Goal: Transaction & Acquisition: Purchase product/service

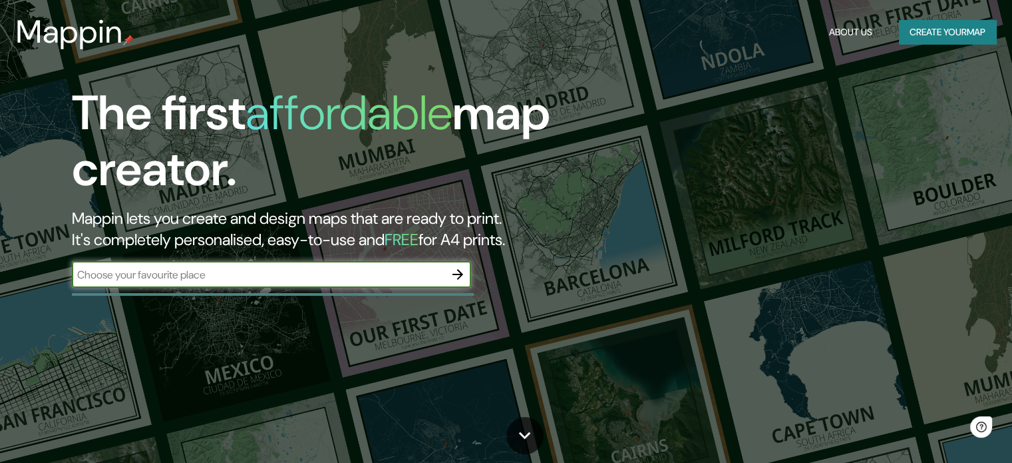
click at [206, 268] on input "text" at bounding box center [258, 274] width 373 height 15
type input "popayan cauca"
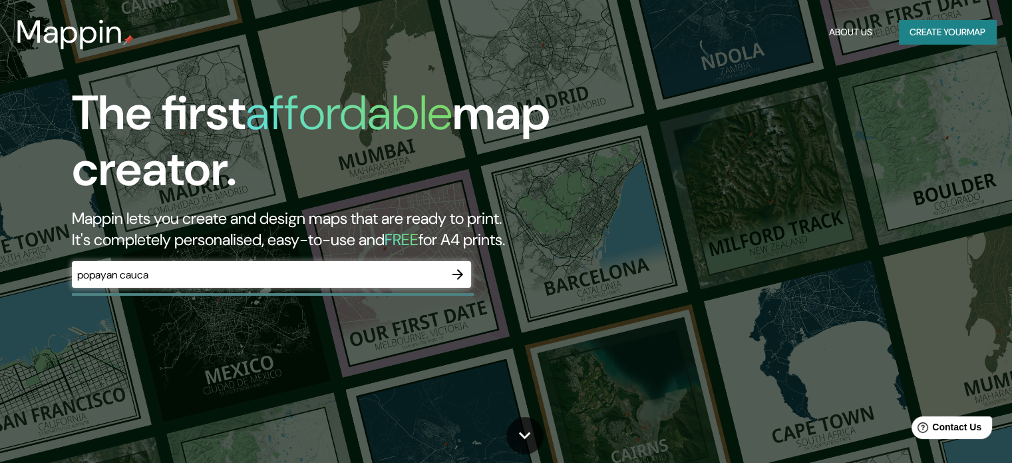
click at [461, 271] on icon "button" at bounding box center [458, 274] width 16 height 16
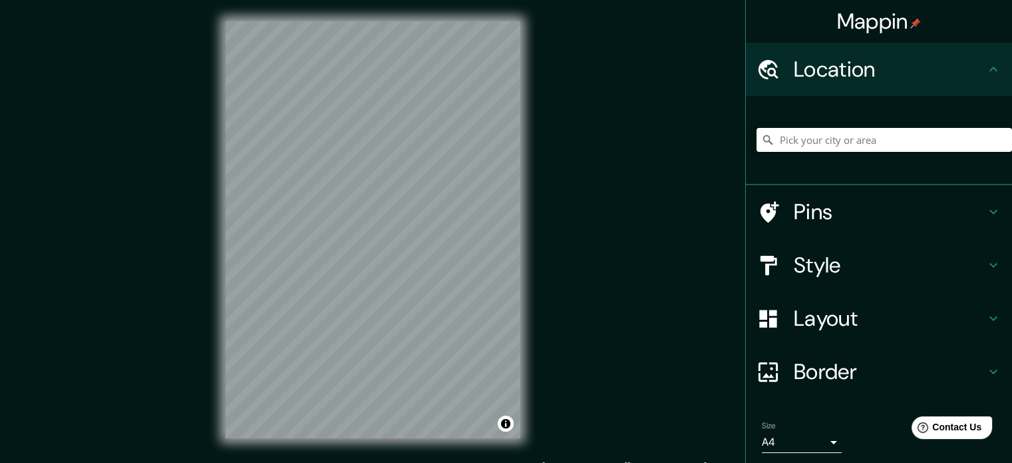
click at [828, 142] on input "Pick your city or area" at bounding box center [885, 140] width 256 height 24
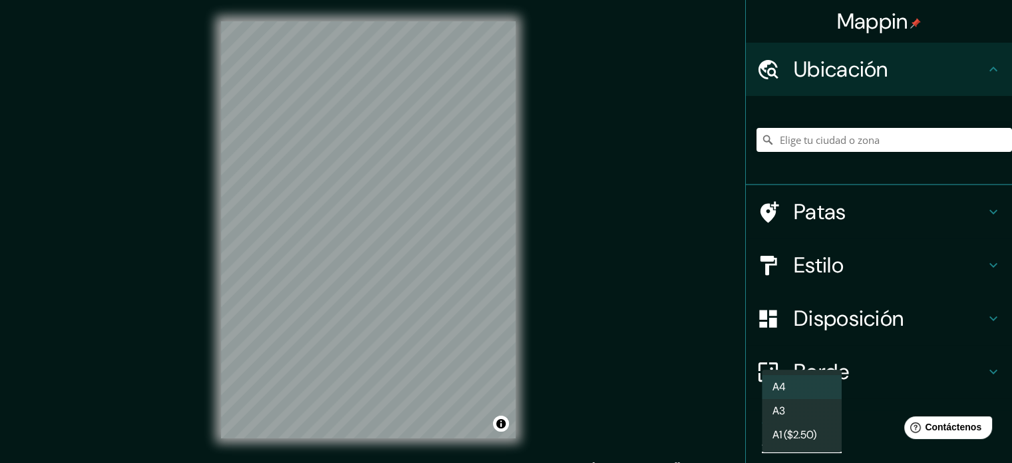
click at [823, 441] on body "Mappin Ubicación Patas Estilo Disposición Borde Elige un borde. Consejo : puede…" at bounding box center [506, 231] width 1012 height 463
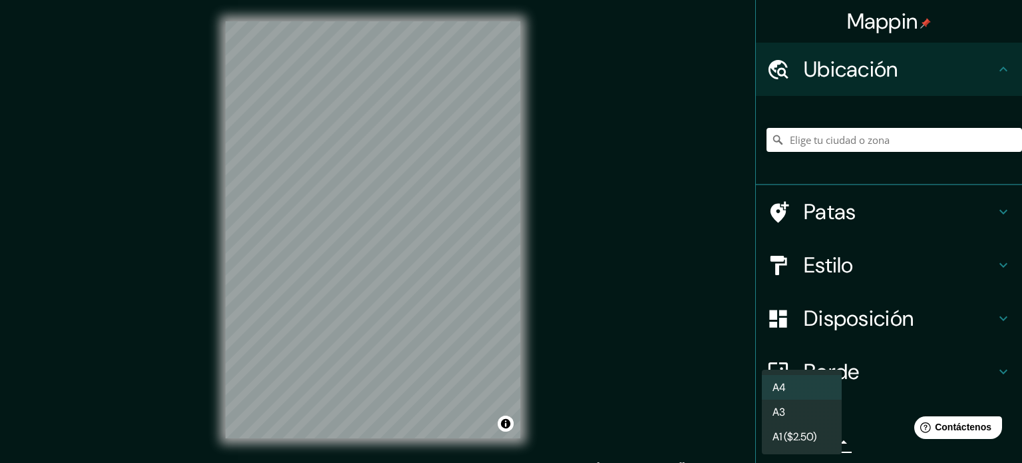
click at [863, 437] on div at bounding box center [511, 231] width 1022 height 463
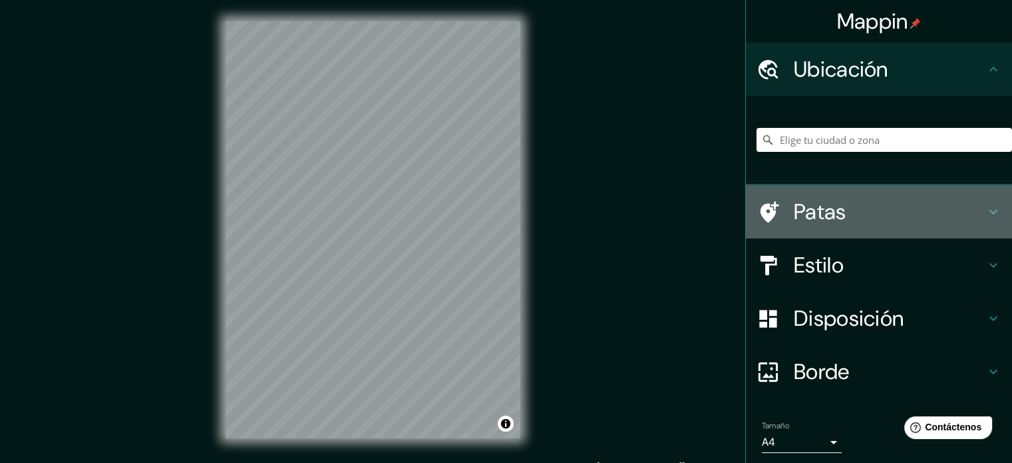
click at [807, 212] on font "Patas" at bounding box center [820, 212] width 53 height 28
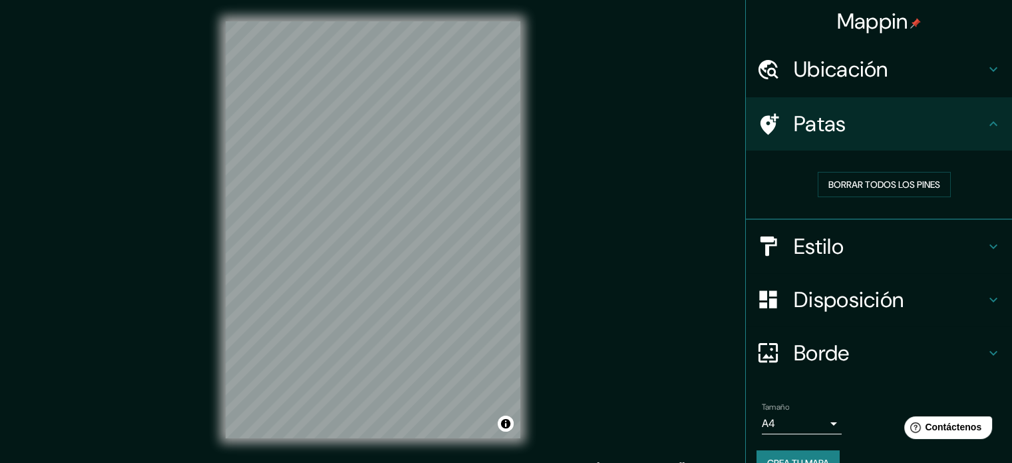
click at [767, 186] on div "Borrar todos los pines" at bounding box center [884, 184] width 234 height 25
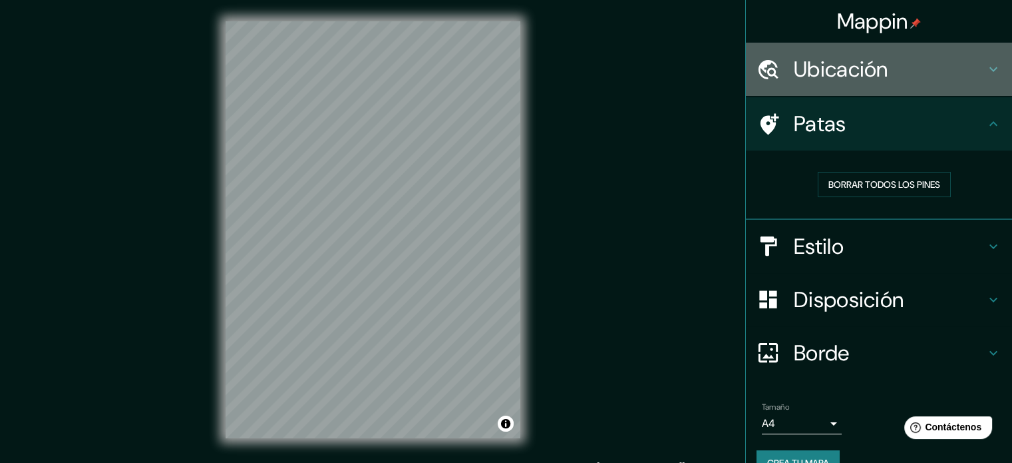
click at [804, 76] on font "Ubicación" at bounding box center [841, 69] width 95 height 28
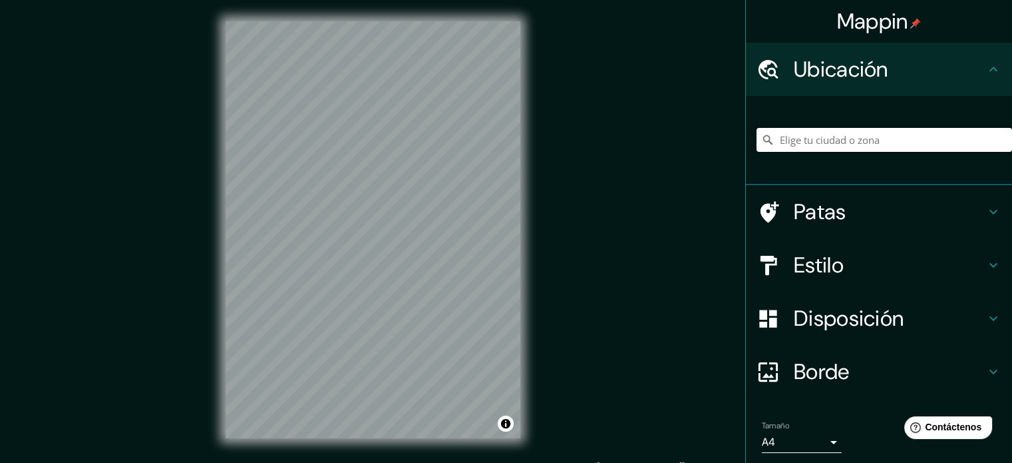
click at [785, 143] on input "Elige tu ciudad o zona" at bounding box center [885, 140] width 256 height 24
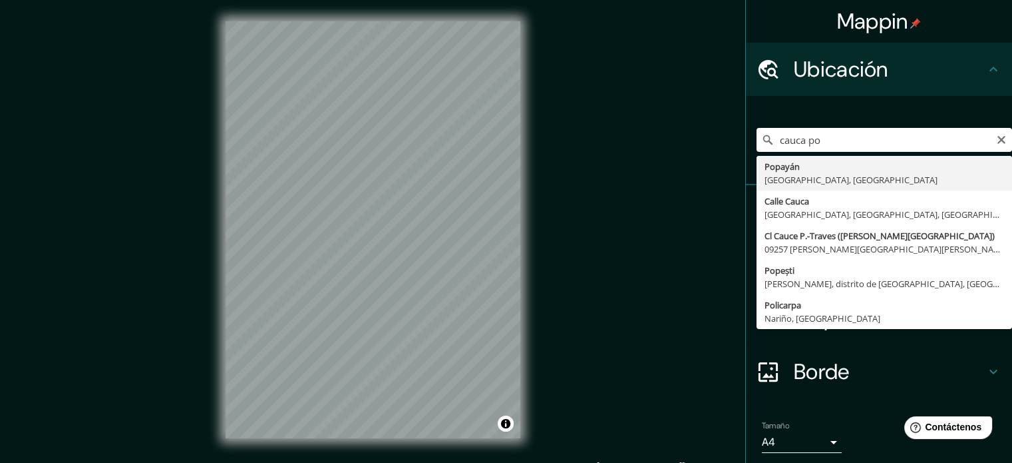
type input "Popayán, Cauca, Colombia"
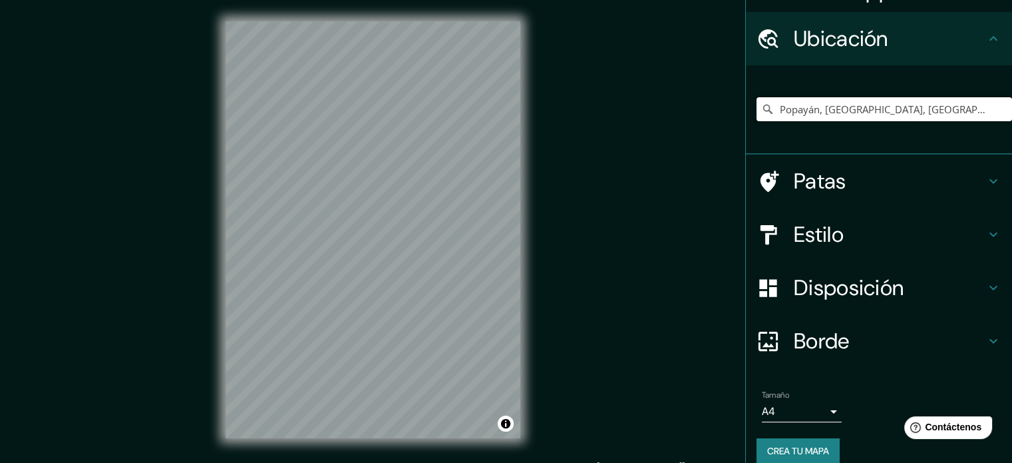
scroll to position [46, 0]
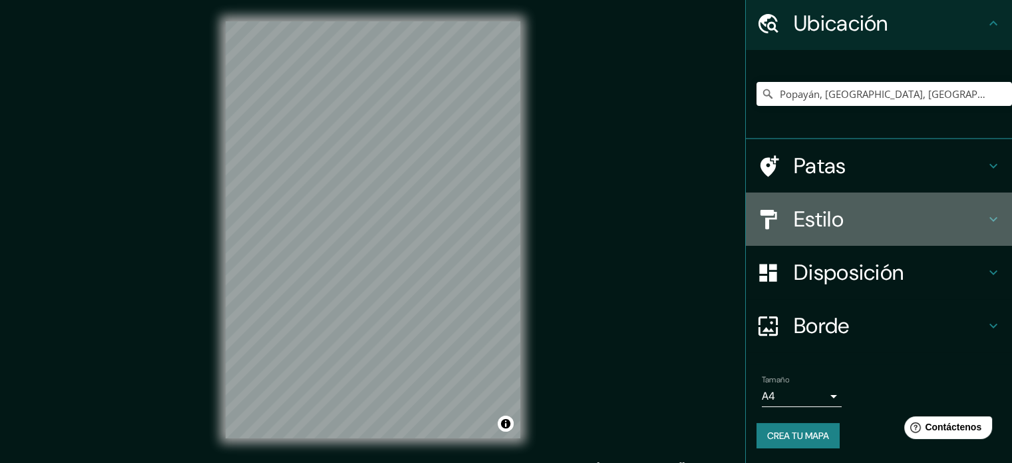
click at [990, 218] on icon at bounding box center [994, 219] width 8 height 5
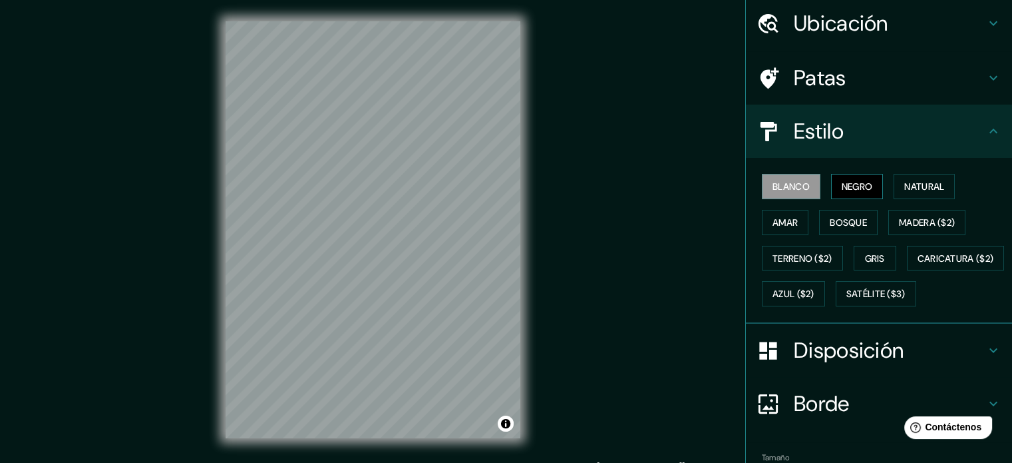
click at [842, 191] on font "Negro" at bounding box center [857, 186] width 31 height 17
click at [836, 214] on font "Bosque" at bounding box center [848, 222] width 37 height 17
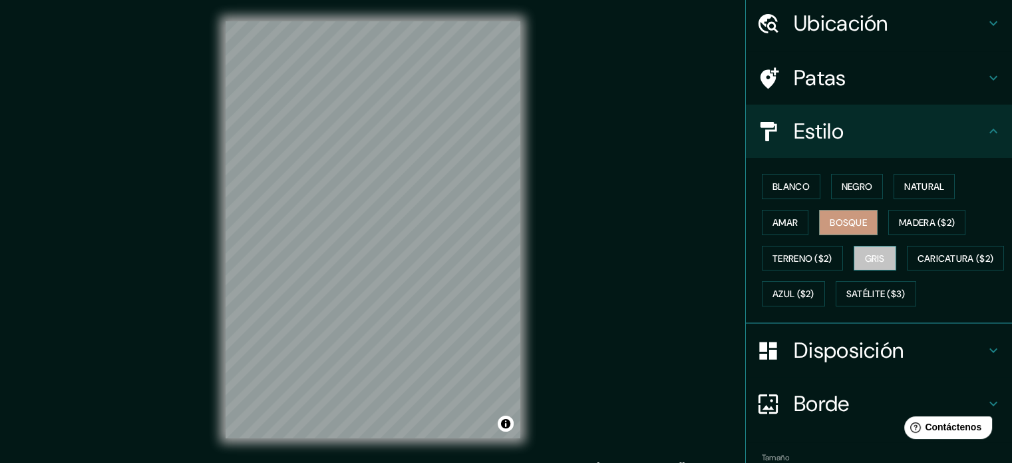
click at [874, 263] on font "Gris" at bounding box center [875, 258] width 20 height 17
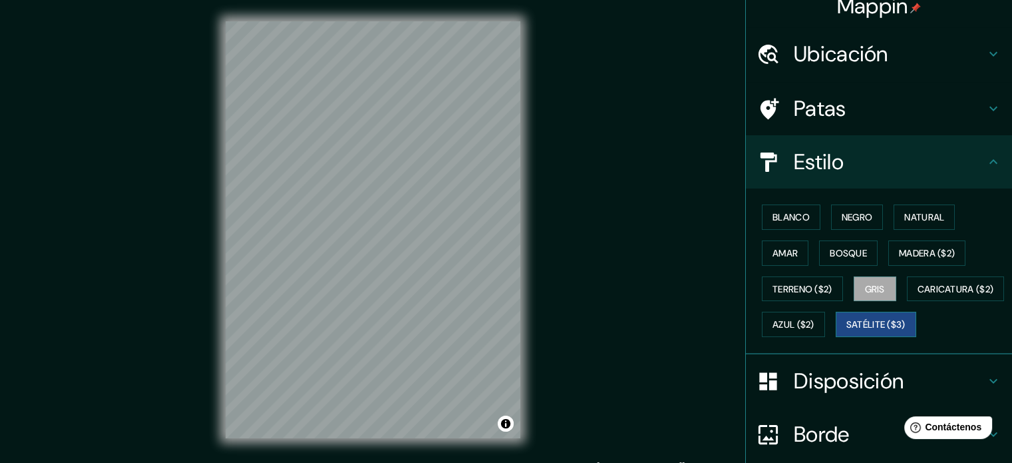
scroll to position [0, 0]
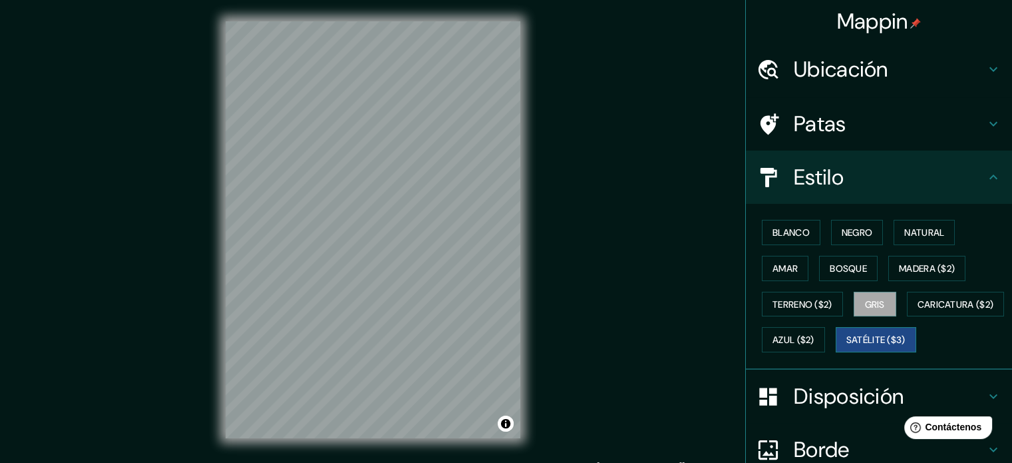
click at [847, 346] on font "Satélite ($3)" at bounding box center [876, 340] width 59 height 12
click at [793, 231] on font "Blanco" at bounding box center [791, 232] width 37 height 12
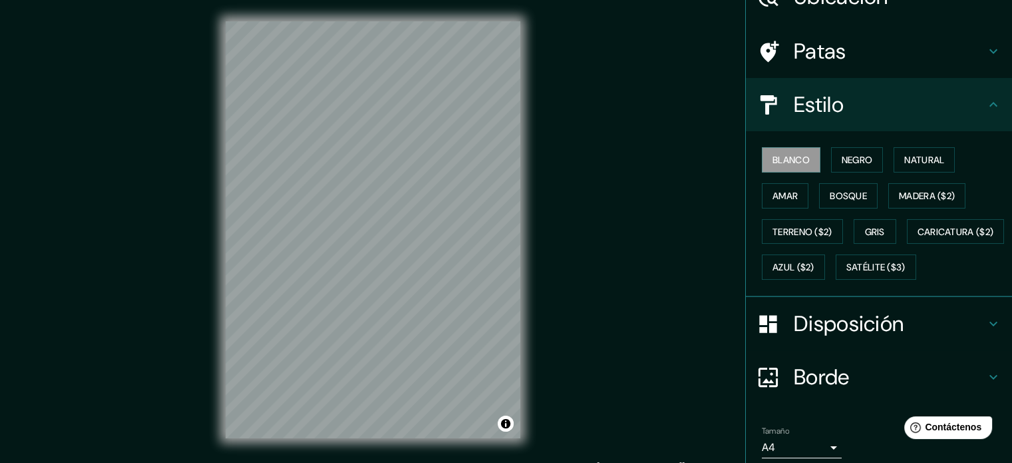
scroll to position [157, 0]
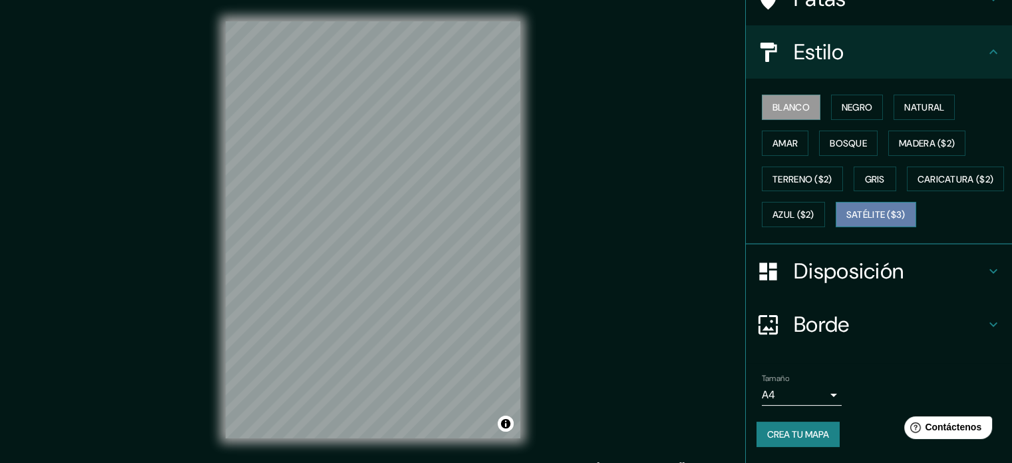
click at [847, 213] on font "Satélite ($3)" at bounding box center [876, 215] width 59 height 12
click at [986, 267] on icon at bounding box center [994, 271] width 16 height 16
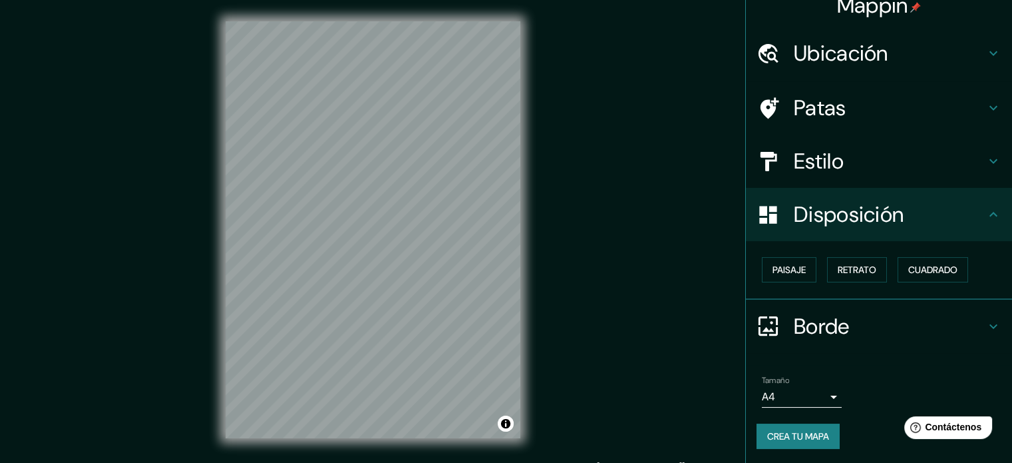
scroll to position [0, 0]
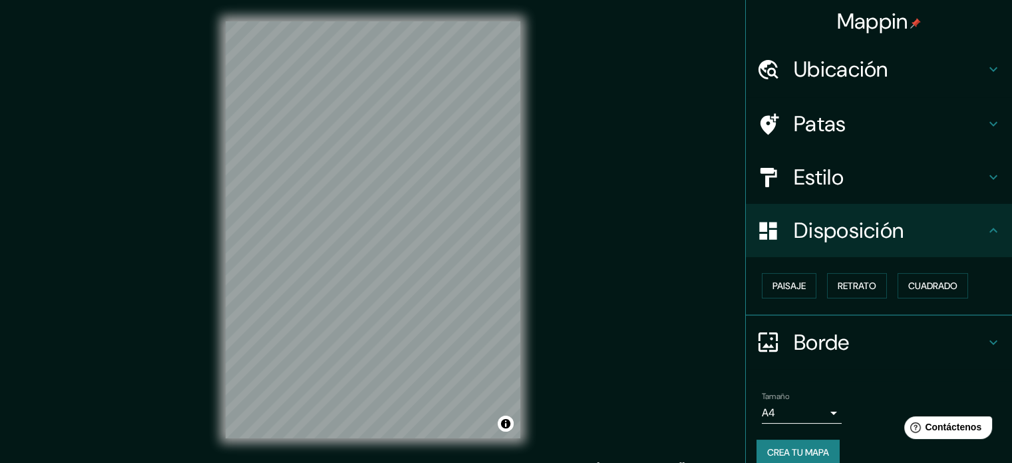
click at [866, 193] on div "Estilo" at bounding box center [879, 176] width 266 height 53
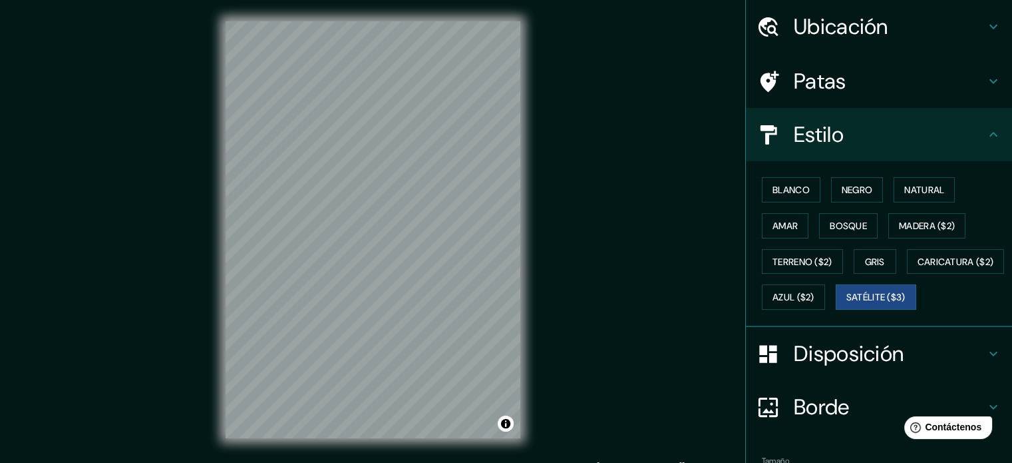
scroll to position [67, 0]
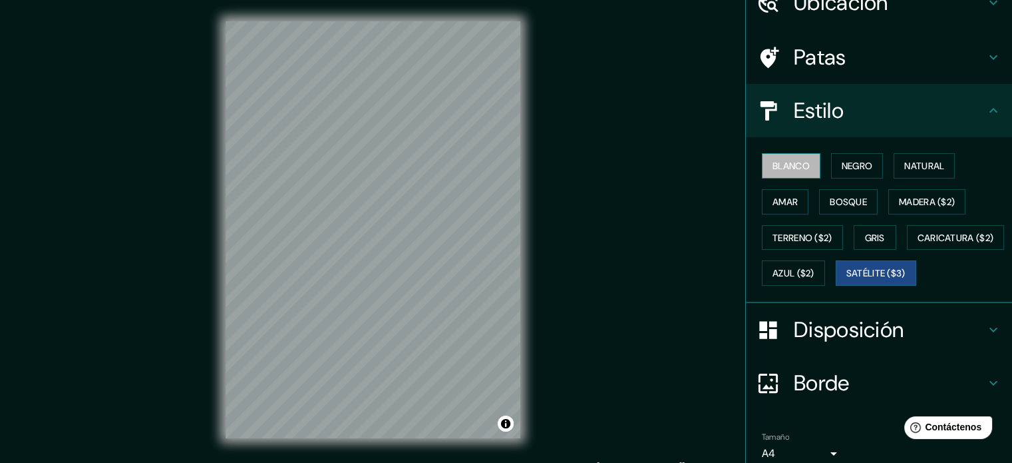
click at [775, 161] on font "Blanco" at bounding box center [791, 166] width 37 height 12
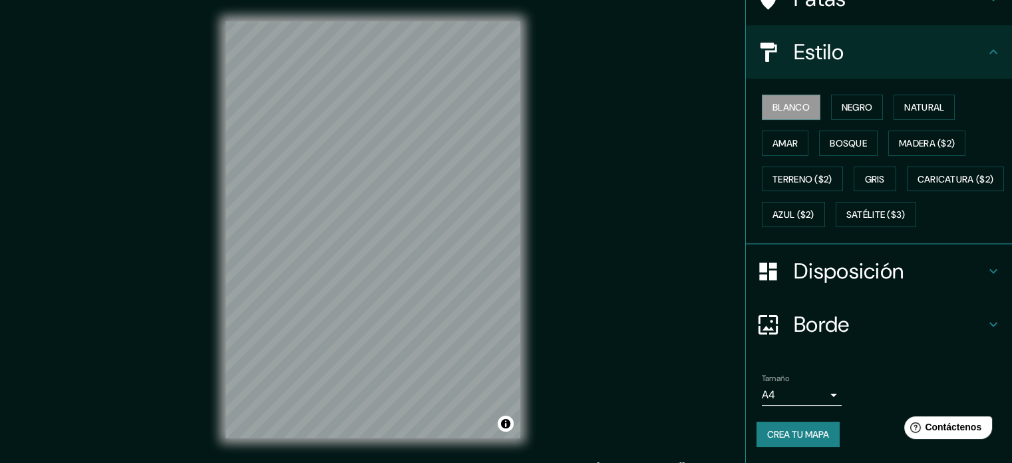
click at [927, 272] on h4 "Disposición" at bounding box center [890, 271] width 192 height 27
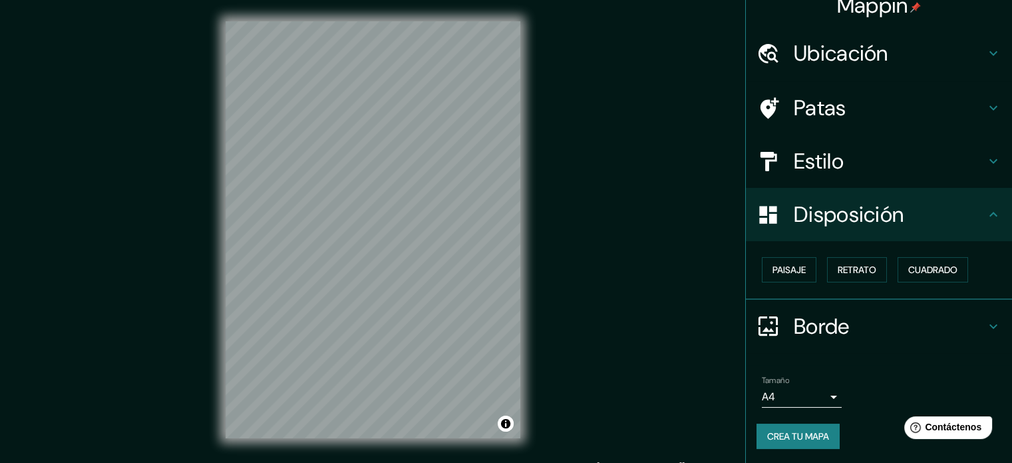
scroll to position [16, 0]
click at [773, 272] on font "Paisaje" at bounding box center [789, 270] width 33 height 12
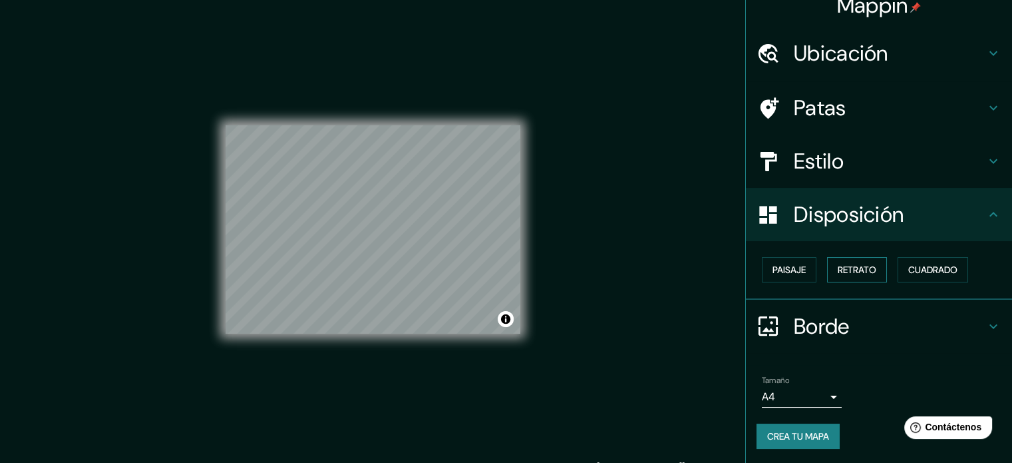
click at [856, 278] on button "Retrato" at bounding box center [857, 269] width 60 height 25
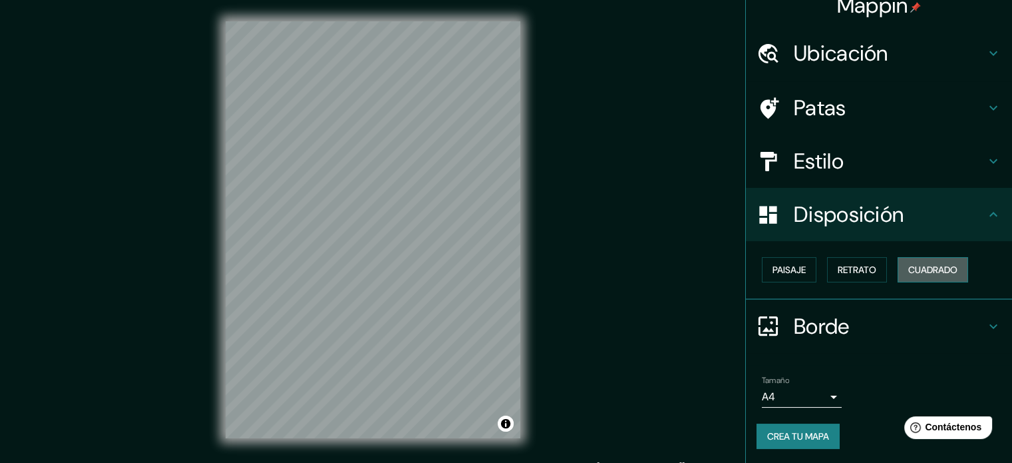
click at [935, 266] on font "Cuadrado" at bounding box center [933, 270] width 49 height 12
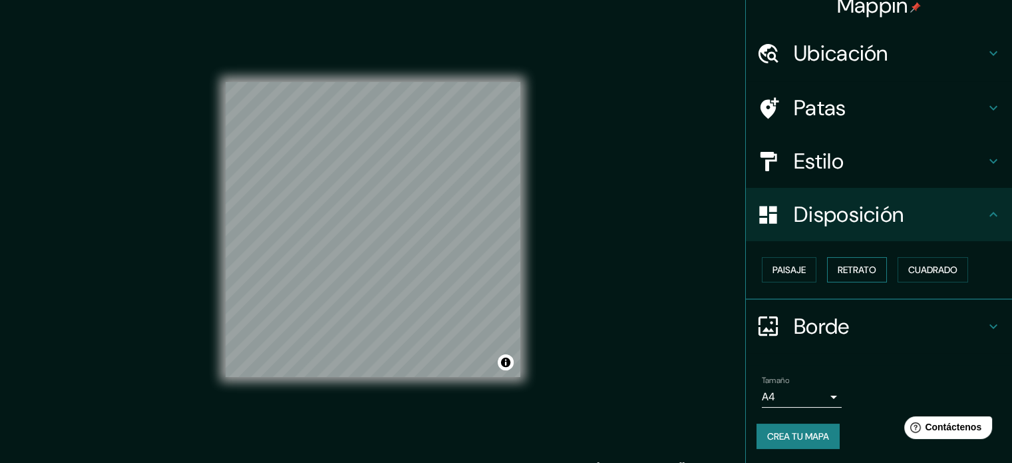
click at [827, 276] on button "Retrato" at bounding box center [857, 269] width 60 height 25
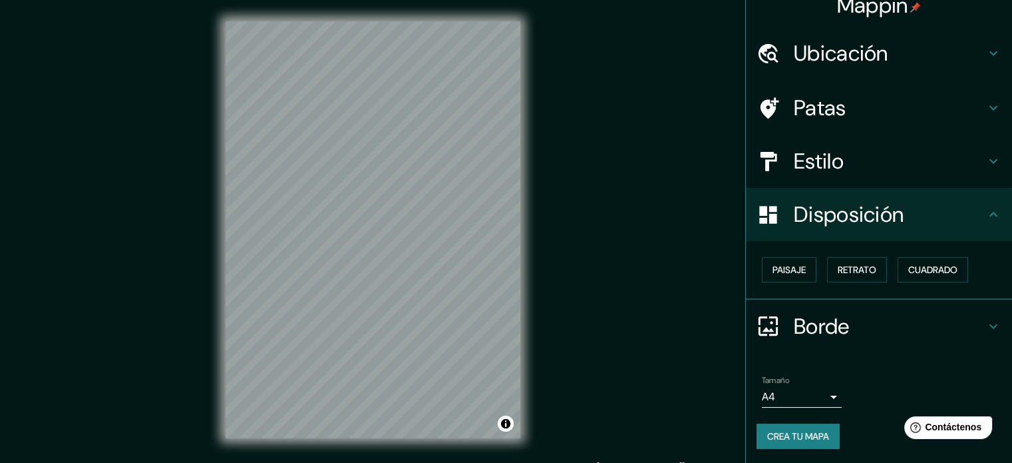
click at [895, 335] on h4 "Borde" at bounding box center [890, 326] width 192 height 27
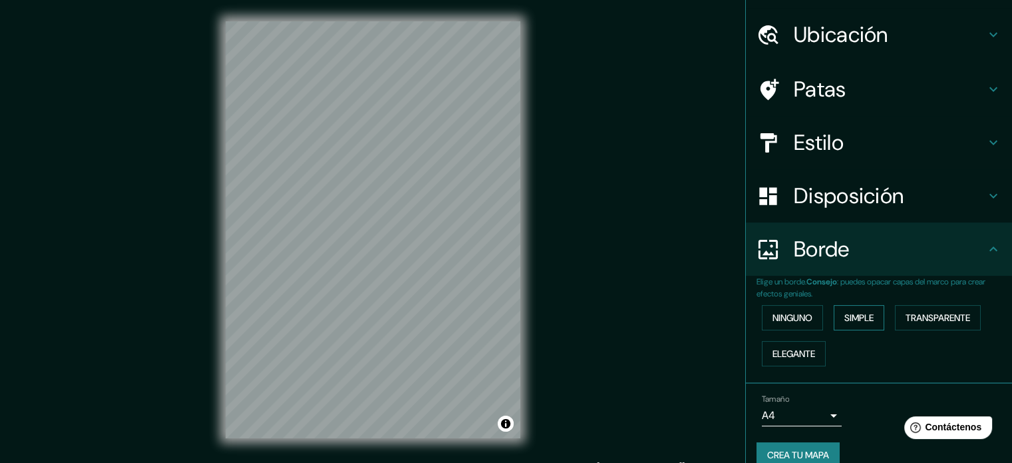
scroll to position [53, 0]
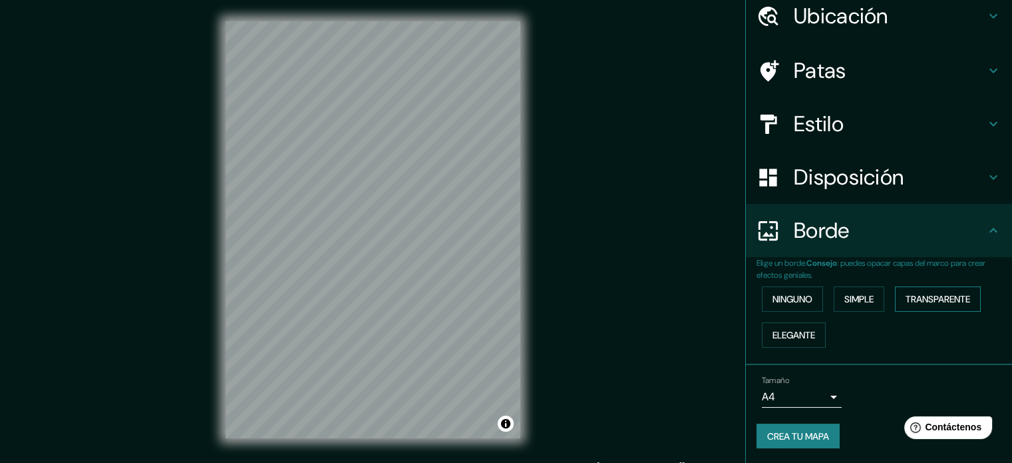
click at [936, 295] on font "Transparente" at bounding box center [938, 299] width 65 height 12
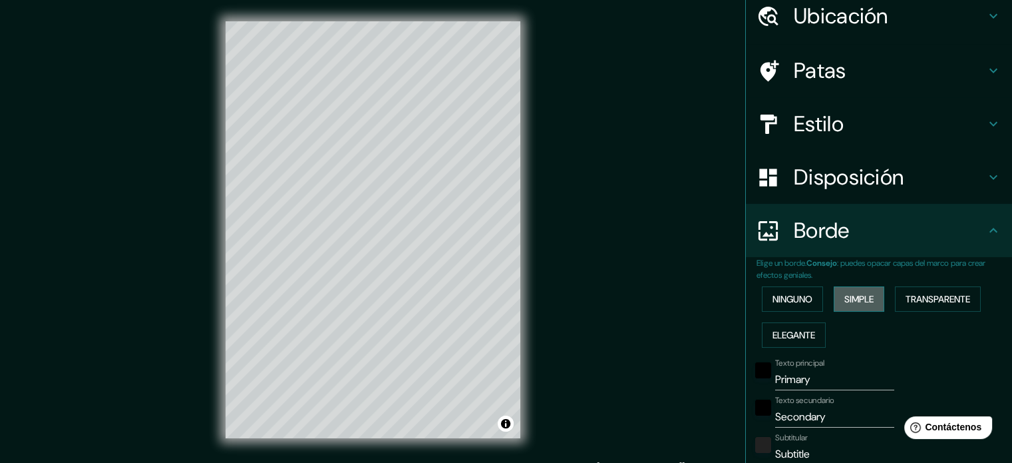
click at [857, 306] on font "Simple" at bounding box center [859, 298] width 29 height 17
click at [783, 306] on font "Ninguno" at bounding box center [793, 298] width 40 height 17
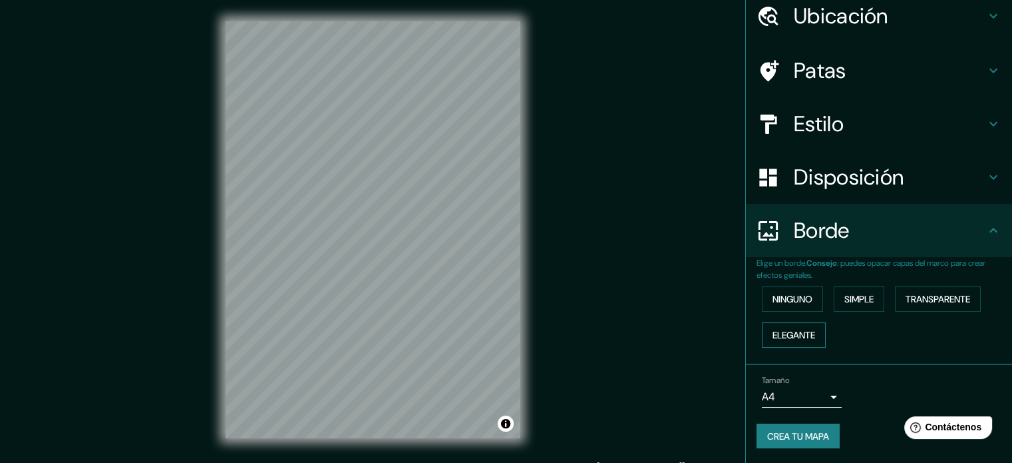
click at [776, 334] on font "Elegante" at bounding box center [794, 335] width 43 height 12
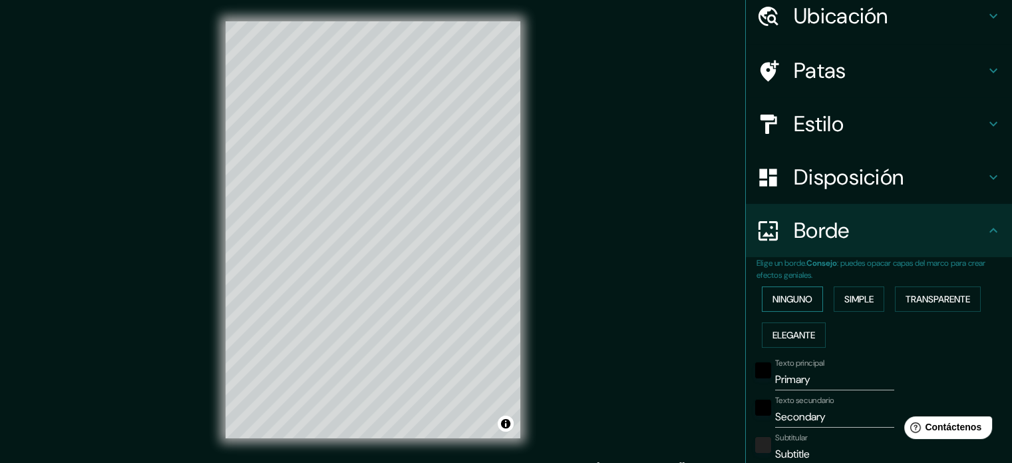
click at [800, 300] on font "Ninguno" at bounding box center [793, 299] width 40 height 12
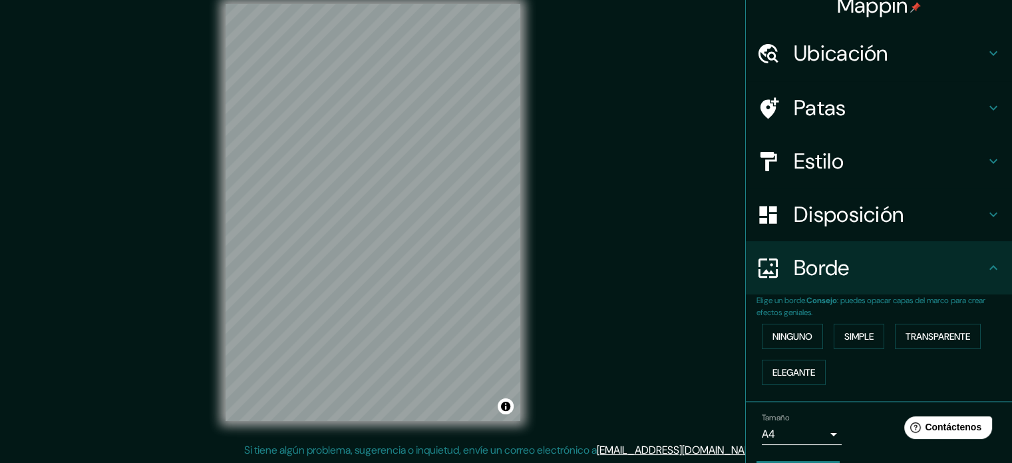
scroll to position [0, 0]
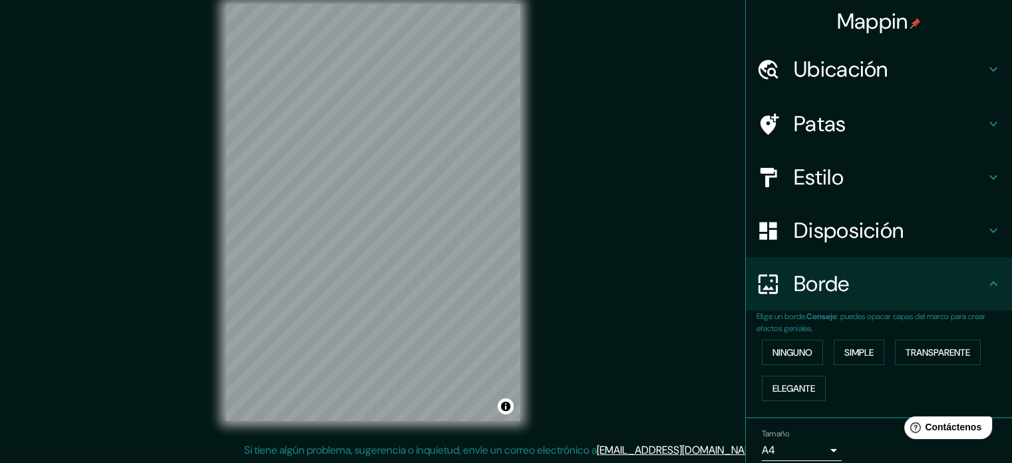
click at [837, 123] on h4 "Patas" at bounding box center [890, 123] width 192 height 27
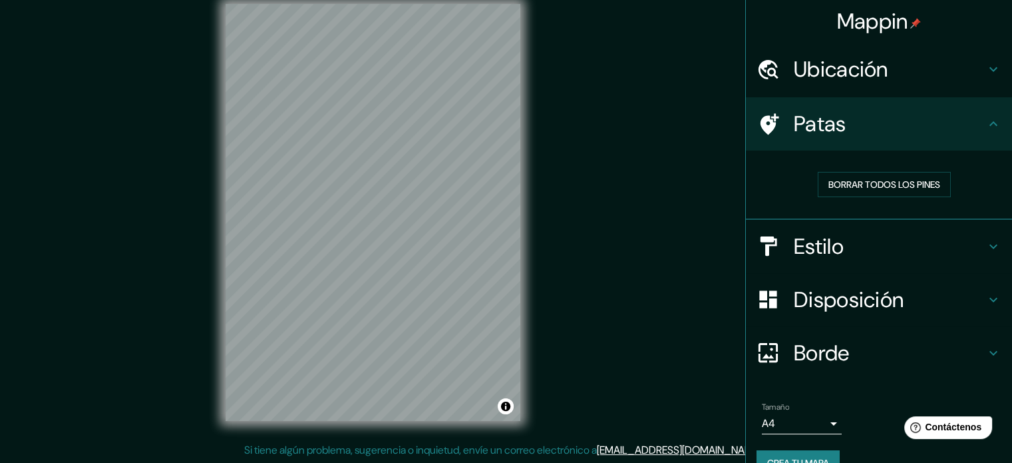
click at [837, 123] on h4 "Patas" at bounding box center [890, 123] width 192 height 27
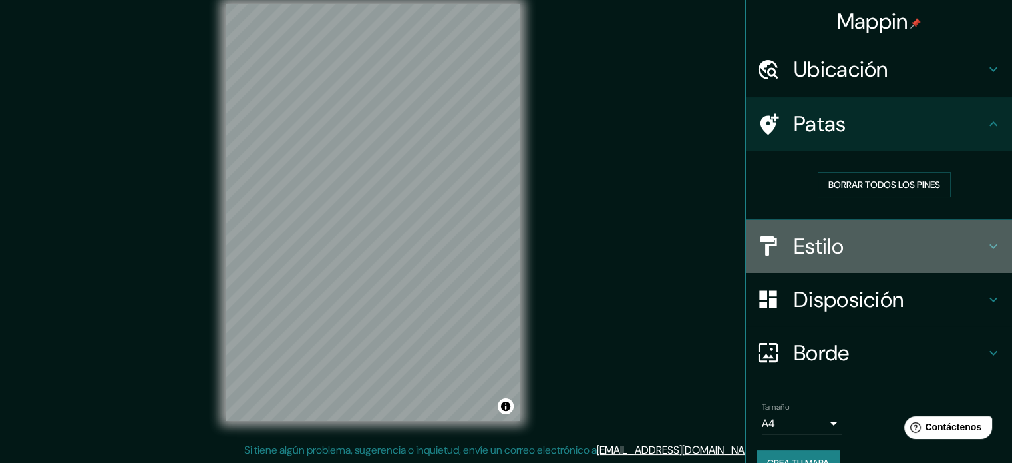
click at [833, 246] on font "Estilo" at bounding box center [819, 246] width 50 height 28
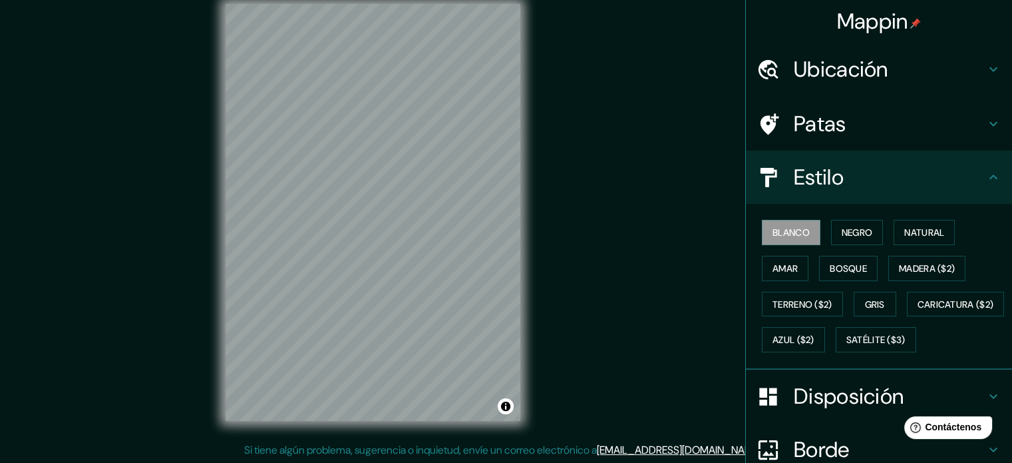
click at [825, 126] on font "Patas" at bounding box center [820, 124] width 53 height 28
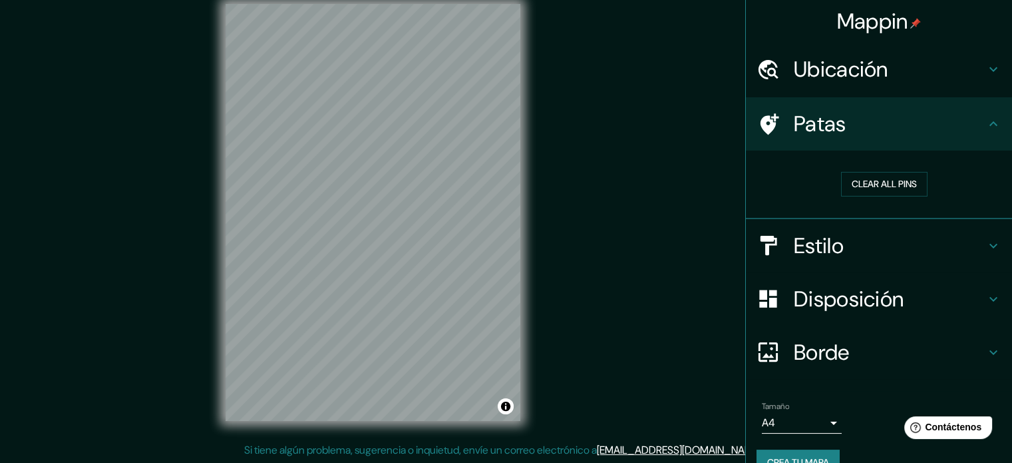
click at [837, 241] on h4 "Estilo" at bounding box center [890, 245] width 192 height 27
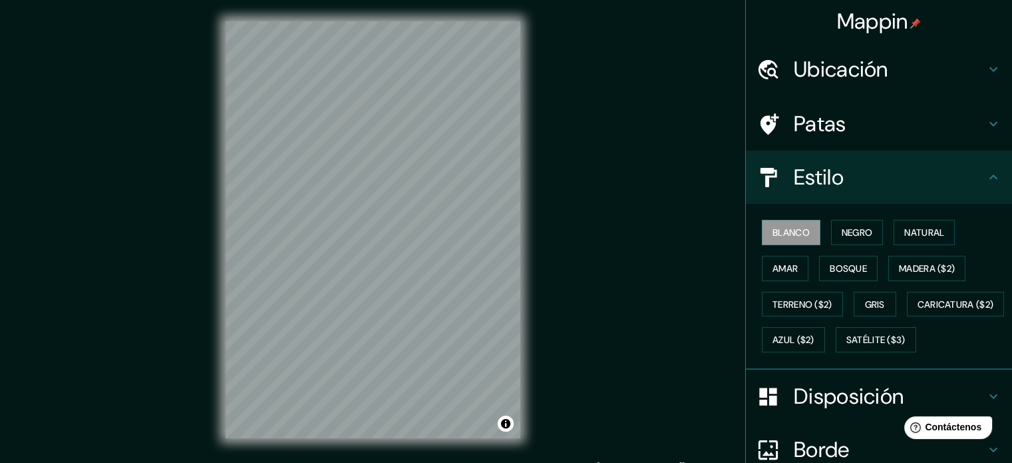
click at [840, 171] on h4 "Estilo" at bounding box center [890, 177] width 192 height 27
click at [893, 174] on h4 "Estilo" at bounding box center [890, 177] width 192 height 27
click at [942, 71] on h4 "Ubicación" at bounding box center [890, 69] width 192 height 27
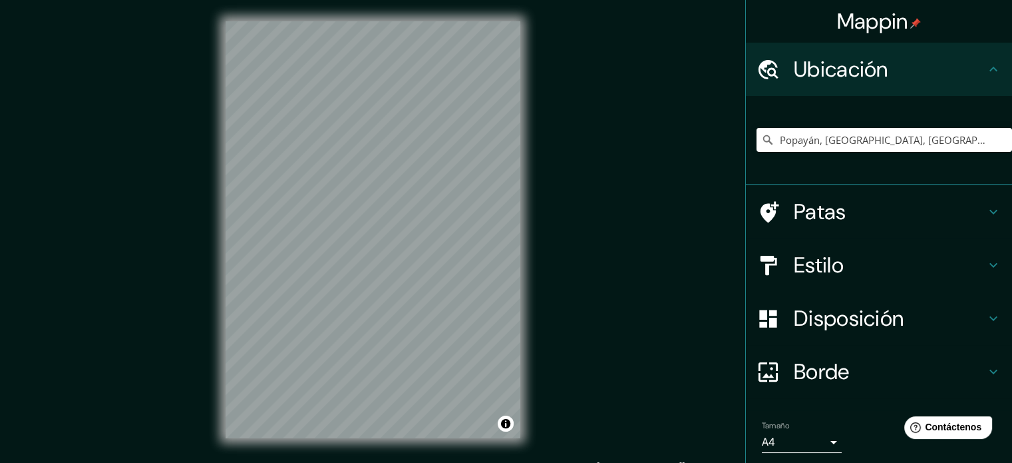
click at [940, 70] on h4 "Ubicación" at bounding box center [890, 69] width 192 height 27
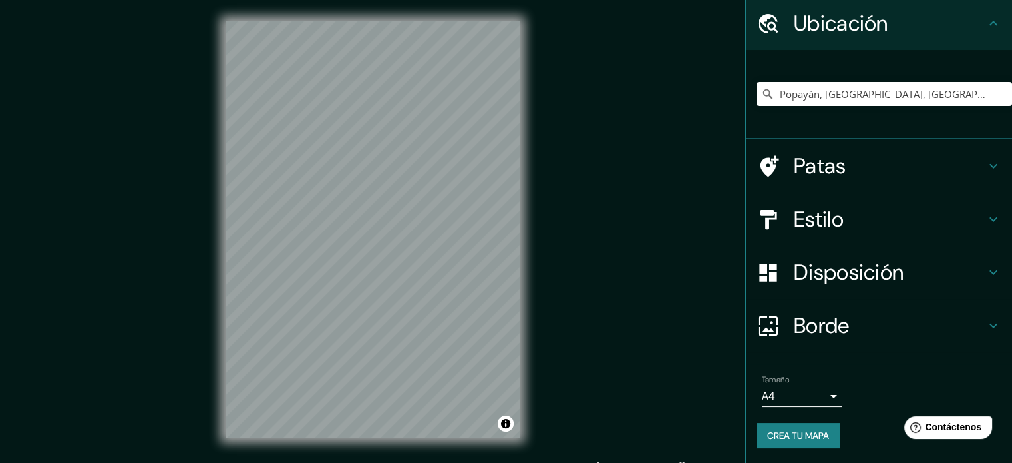
click at [924, 328] on h4 "Borde" at bounding box center [890, 325] width 192 height 27
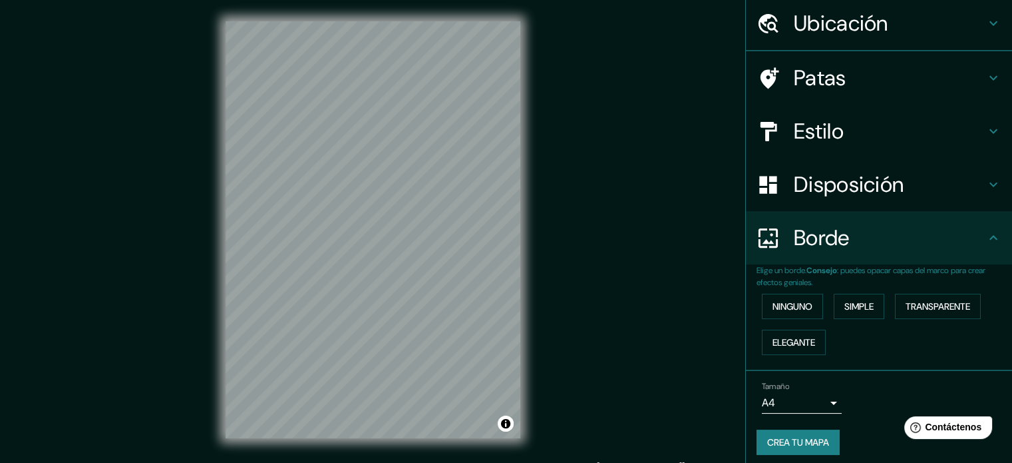
scroll to position [46, 0]
click at [929, 347] on div "Ninguno Simple Transparente Elegante" at bounding box center [885, 324] width 256 height 72
click at [791, 439] on font "Crea tu mapa" at bounding box center [798, 443] width 62 height 12
click at [808, 439] on font "Crea tu mapa" at bounding box center [798, 443] width 62 height 12
click at [811, 401] on body "Mappin Ubicación Popayán, Cauca, Colombia Patas Estilo Disposición Borde Elige …" at bounding box center [506, 231] width 1012 height 463
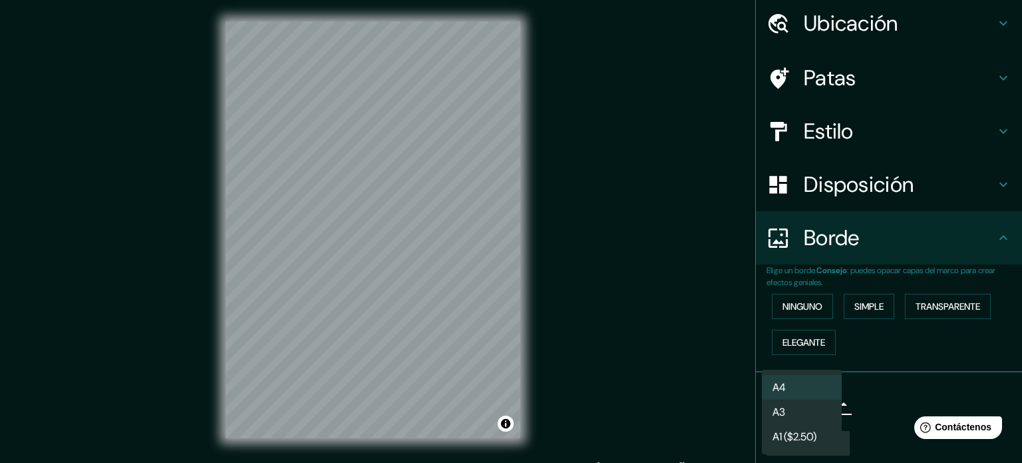
click at [802, 407] on li "A3" at bounding box center [802, 411] width 80 height 25
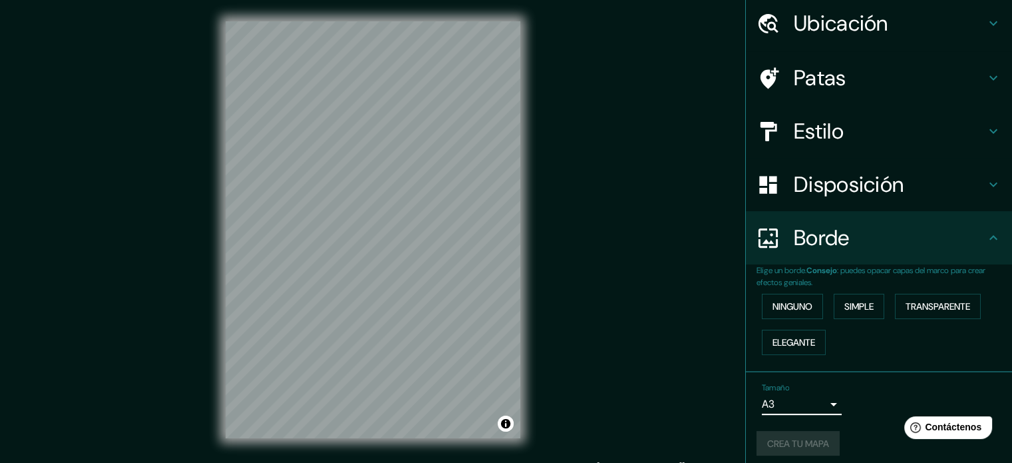
click at [813, 401] on body "Mappin Ubicación Popayán, Cauca, Colombia Patas Estilo Disposición Borde Elige …" at bounding box center [506, 231] width 1012 height 463
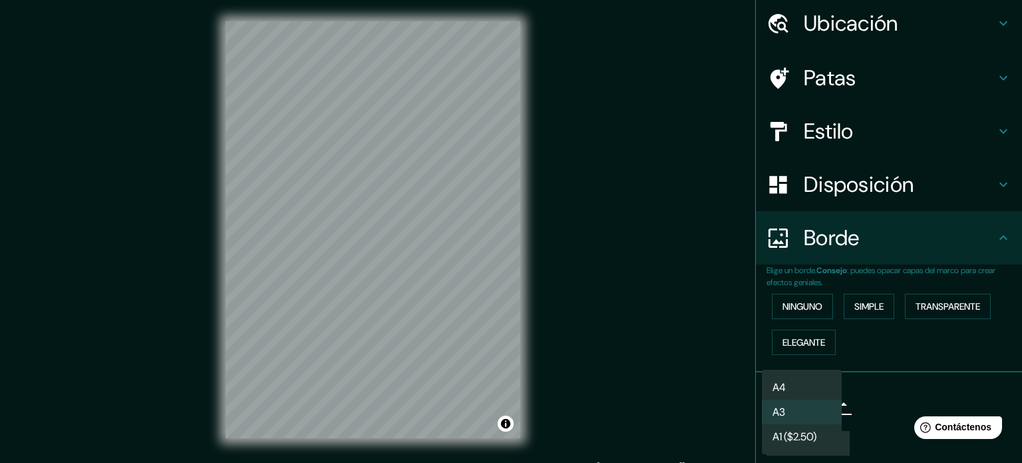
click at [774, 388] on font "A4" at bounding box center [779, 387] width 13 height 14
type input "single"
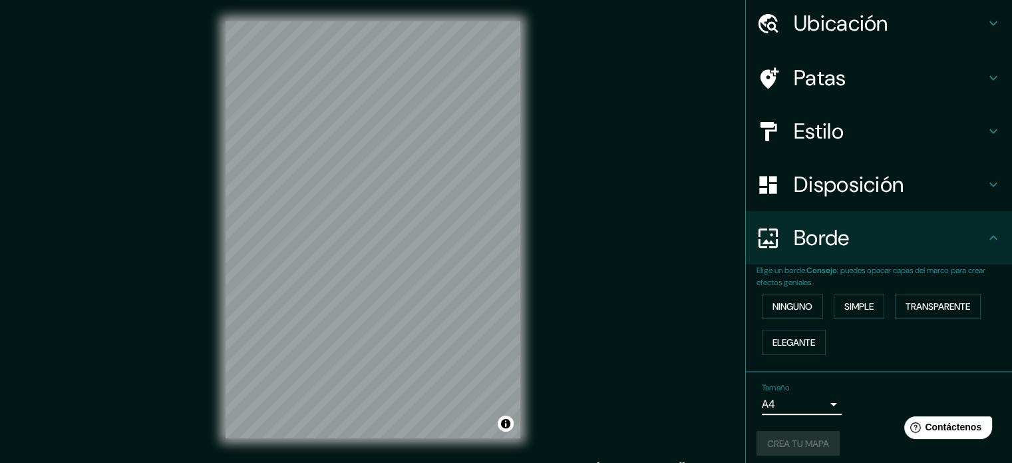
click at [793, 442] on div "Crea tu mapa" at bounding box center [879, 443] width 245 height 25
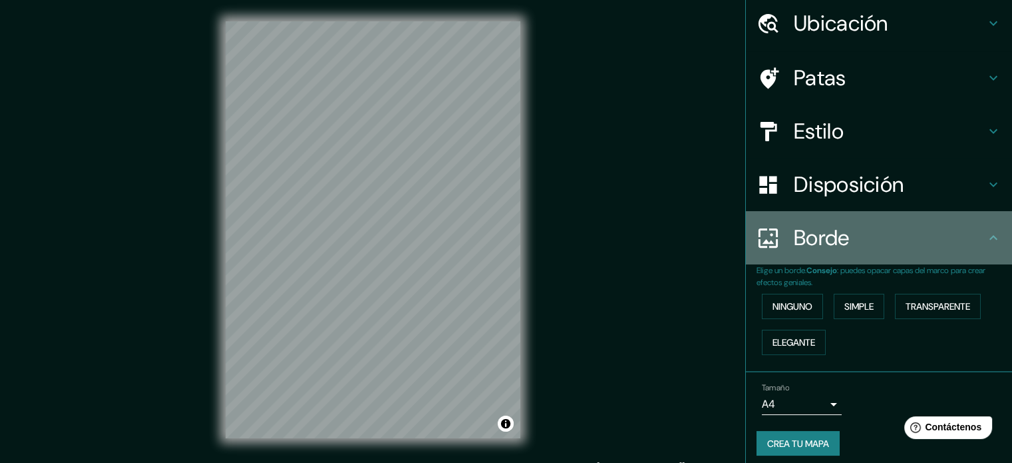
click at [996, 242] on div "Borde" at bounding box center [879, 237] width 266 height 53
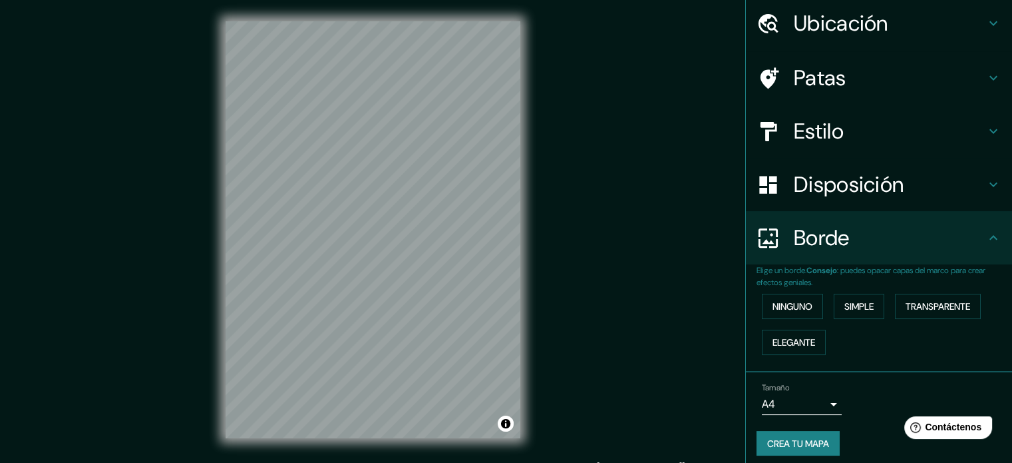
click at [929, 347] on div "Ninguno Simple Transparente Elegante" at bounding box center [885, 324] width 256 height 72
click at [929, 306] on font "Transparente" at bounding box center [938, 306] width 65 height 12
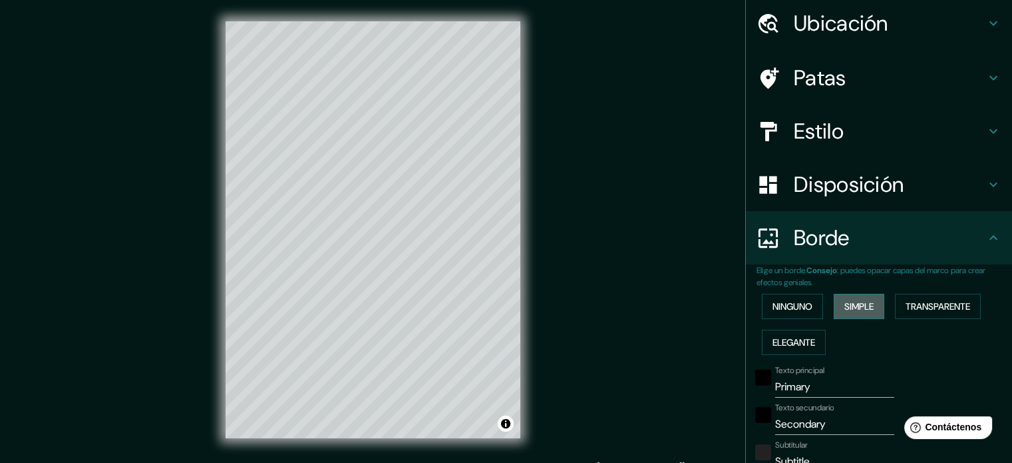
click at [845, 302] on font "Simple" at bounding box center [859, 306] width 29 height 12
click at [793, 302] on font "Ninguno" at bounding box center [793, 306] width 40 height 12
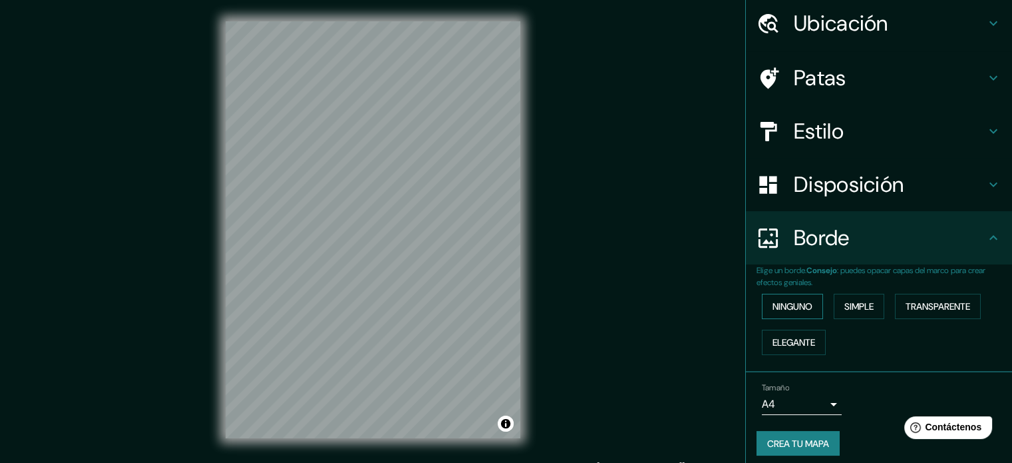
click at [777, 306] on font "Ninguno" at bounding box center [793, 306] width 40 height 12
click at [774, 336] on font "Elegante" at bounding box center [794, 342] width 43 height 12
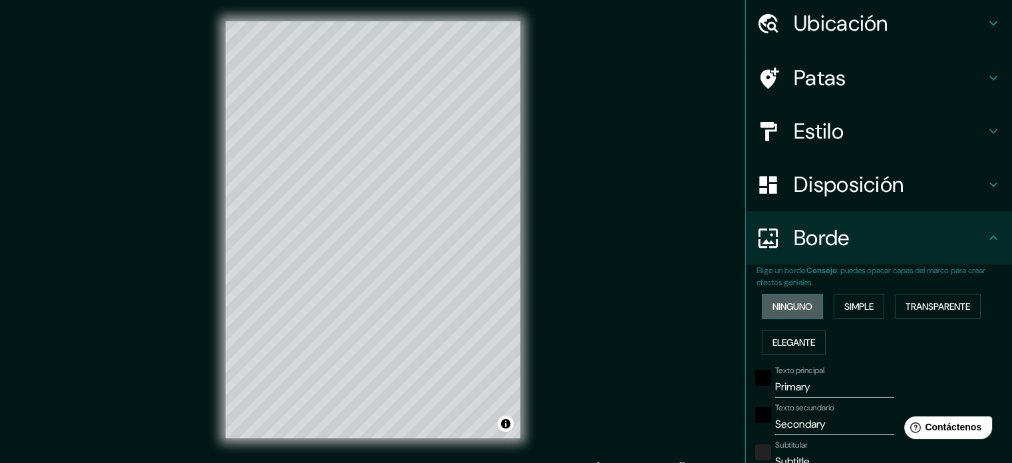
click at [775, 310] on font "Ninguno" at bounding box center [793, 306] width 40 height 12
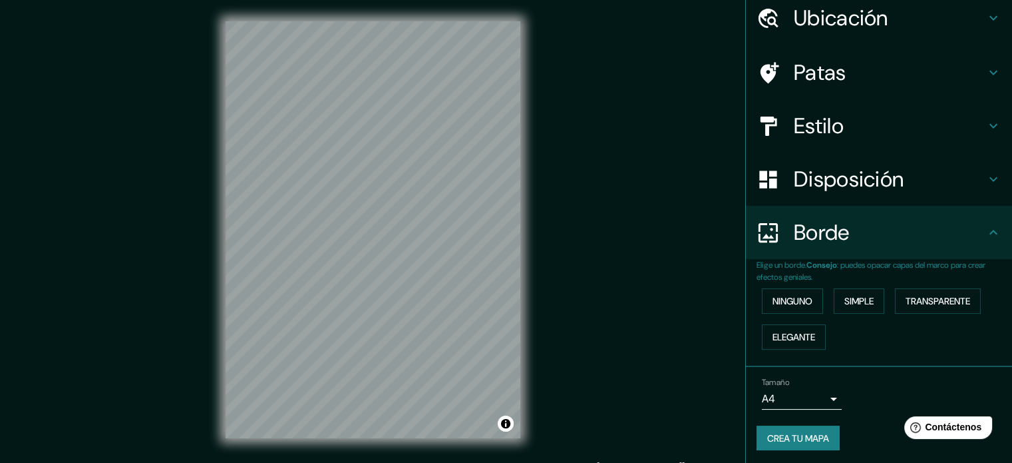
scroll to position [53, 0]
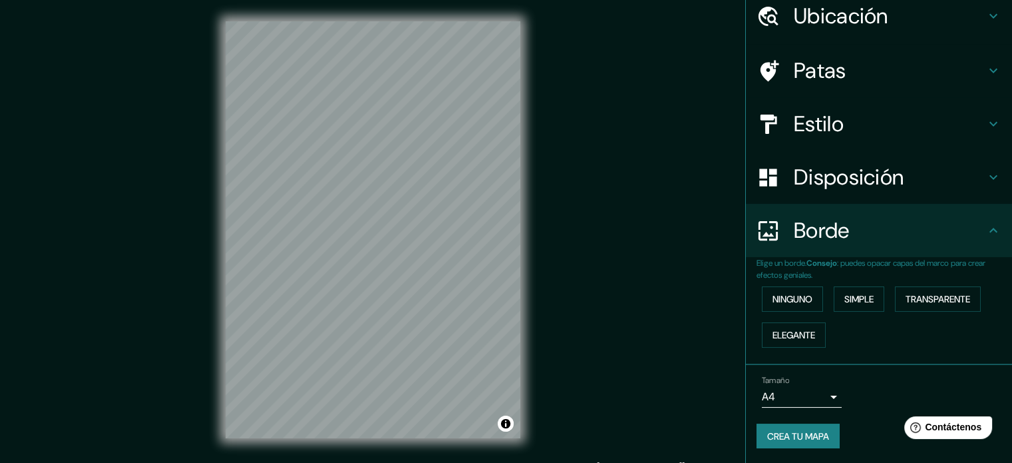
click at [801, 439] on font "Crea tu mapa" at bounding box center [798, 436] width 62 height 12
click at [778, 424] on button "Crea tu mapa" at bounding box center [798, 435] width 83 height 25
click at [807, 423] on button "Crea tu mapa" at bounding box center [798, 435] width 83 height 25
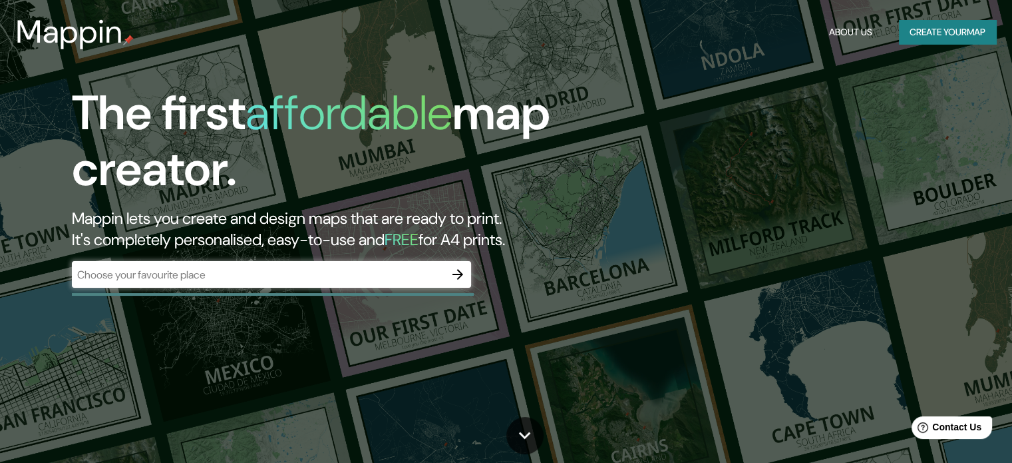
drag, startPoint x: 260, startPoint y: 260, endPoint x: 247, endPoint y: 268, distance: 15.2
click at [258, 261] on div "The first affordable map creator. Mappin lets you create and design maps that a…" at bounding box center [325, 193] width 608 height 216
click at [230, 274] on input "text" at bounding box center [258, 274] width 373 height 15
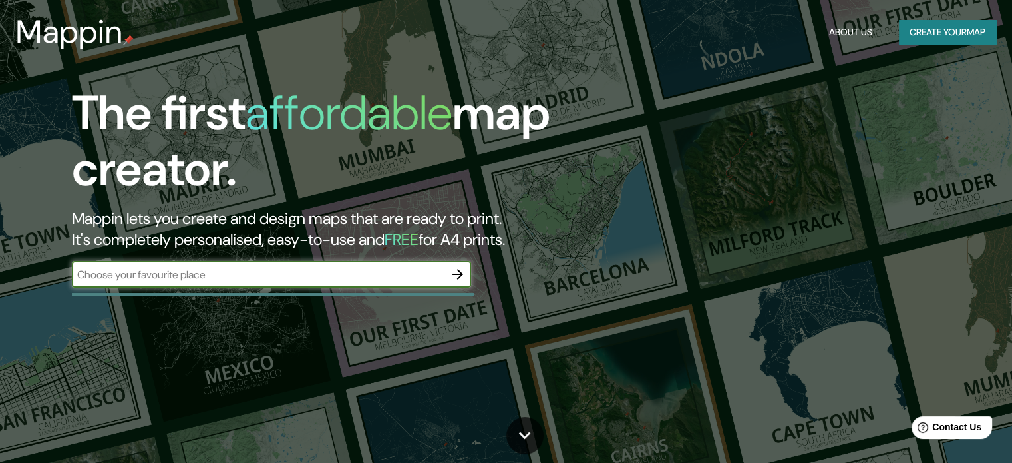
type input "popayan cauca"
click at [455, 267] on icon "button" at bounding box center [458, 274] width 16 height 16
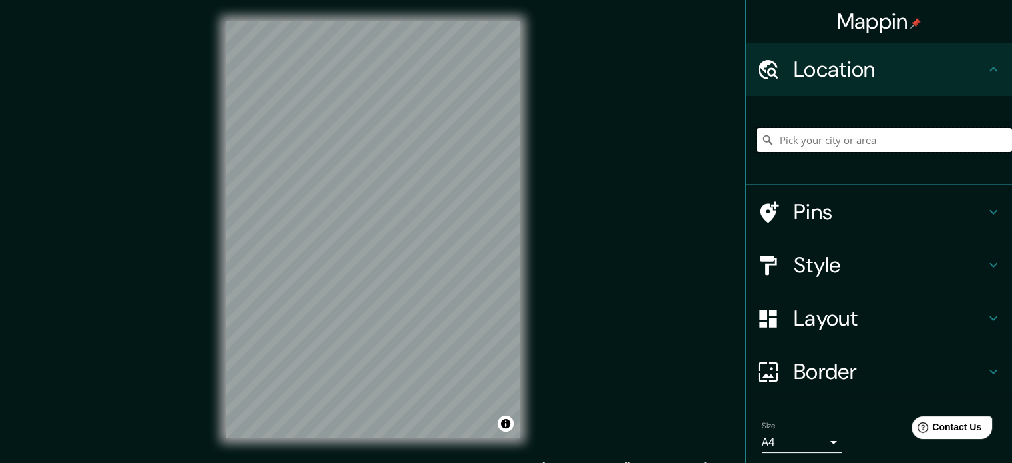
click at [823, 128] on input "Pick your city or area" at bounding box center [885, 140] width 256 height 24
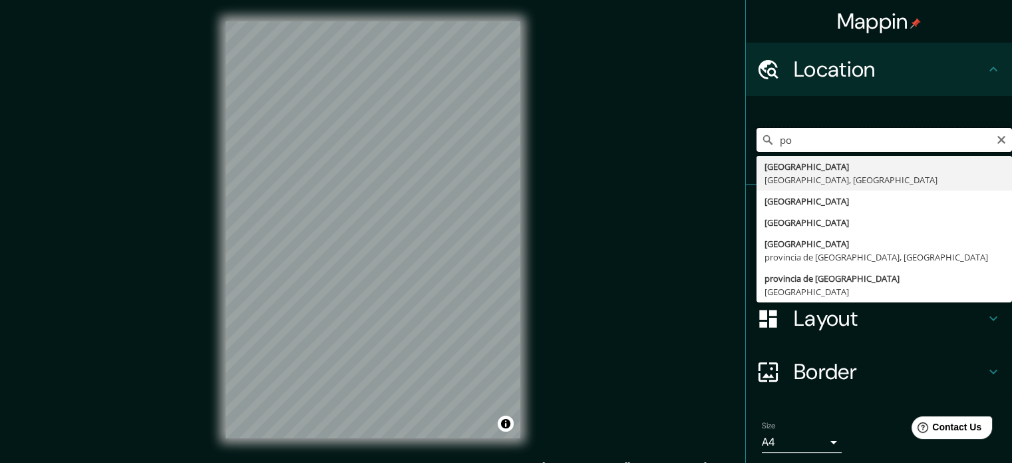
type input "p"
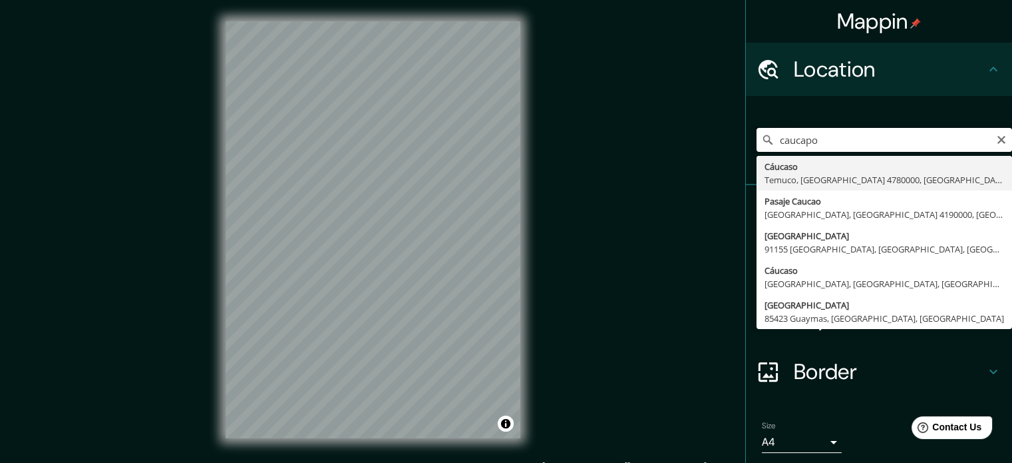
click at [800, 140] on input "caucapo" at bounding box center [885, 140] width 256 height 24
click at [795, 142] on input "caucapo" at bounding box center [885, 140] width 256 height 24
click at [825, 140] on input "cauca po" at bounding box center [885, 140] width 256 height 24
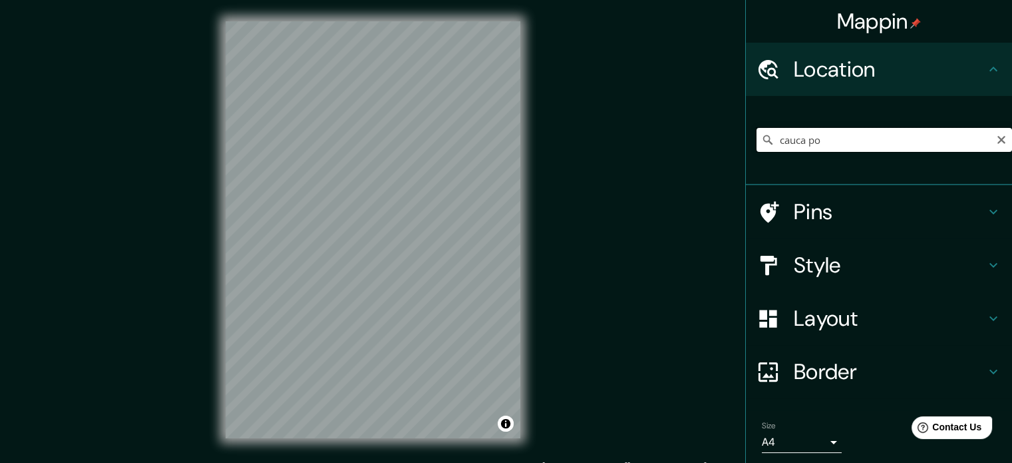
click at [823, 140] on input "cauca po" at bounding box center [885, 140] width 256 height 24
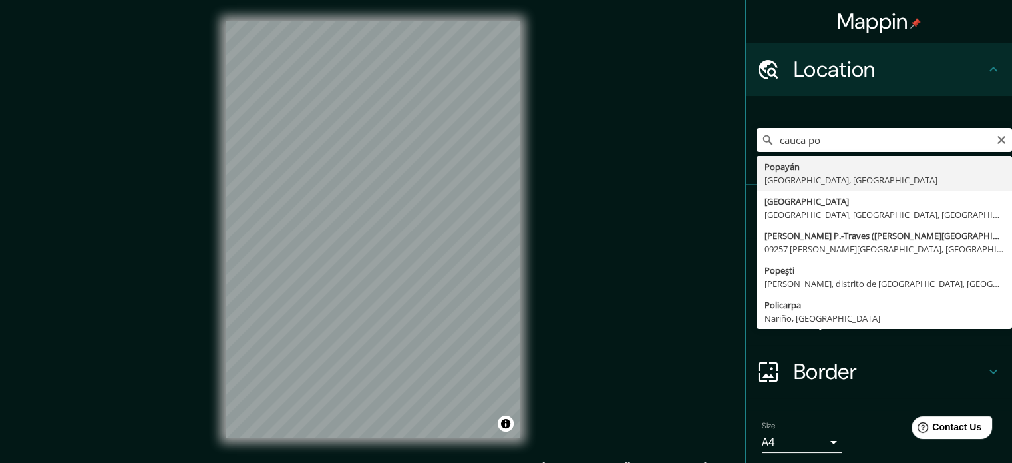
type input "Popayán, Cauca, Colombia"
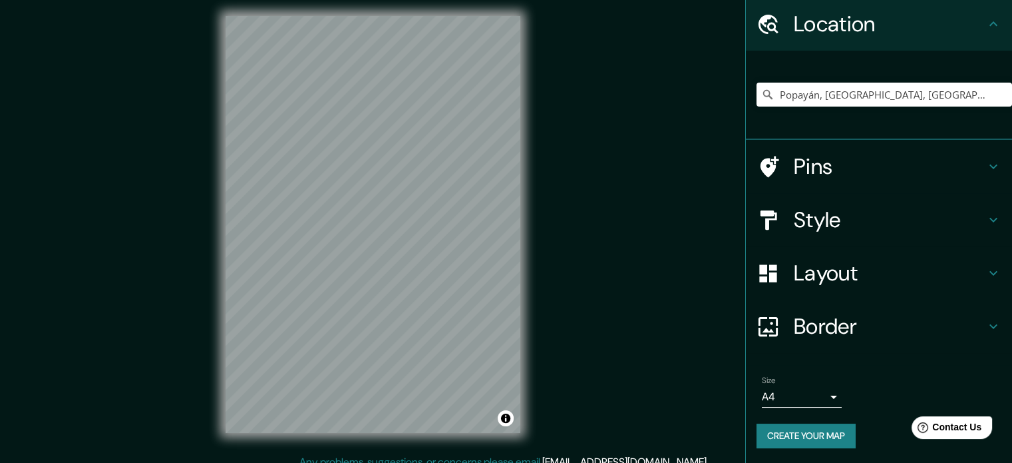
scroll to position [17, 0]
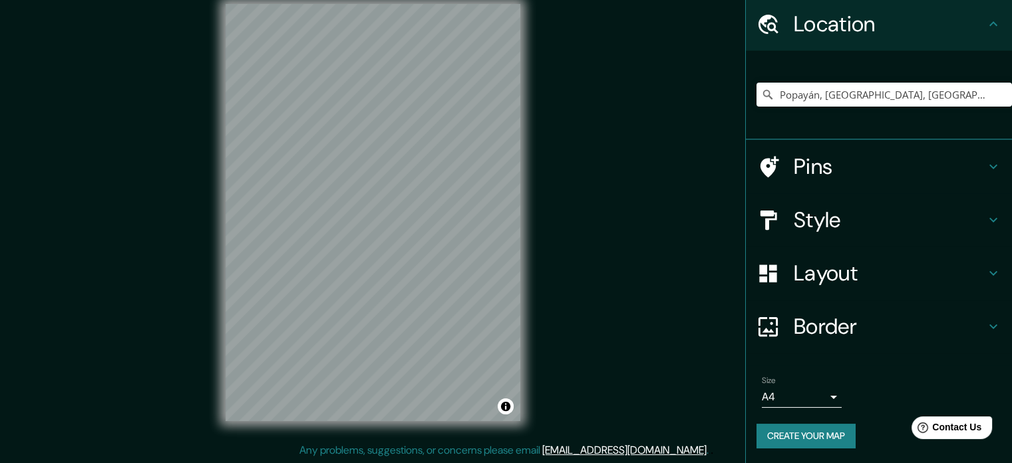
click at [803, 423] on button "Create your map" at bounding box center [806, 435] width 99 height 25
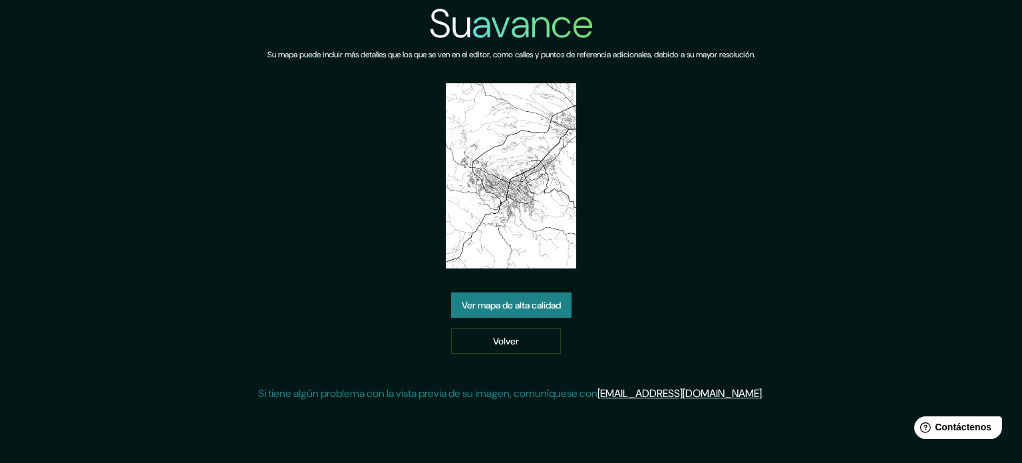
click at [756, 204] on div "Su avance Su mapa puede incluir más detalles que los que se ven en el editor, c…" at bounding box center [511, 206] width 506 height 412
click at [526, 304] on font "Ver mapa de alta calidad" at bounding box center [511, 305] width 99 height 12
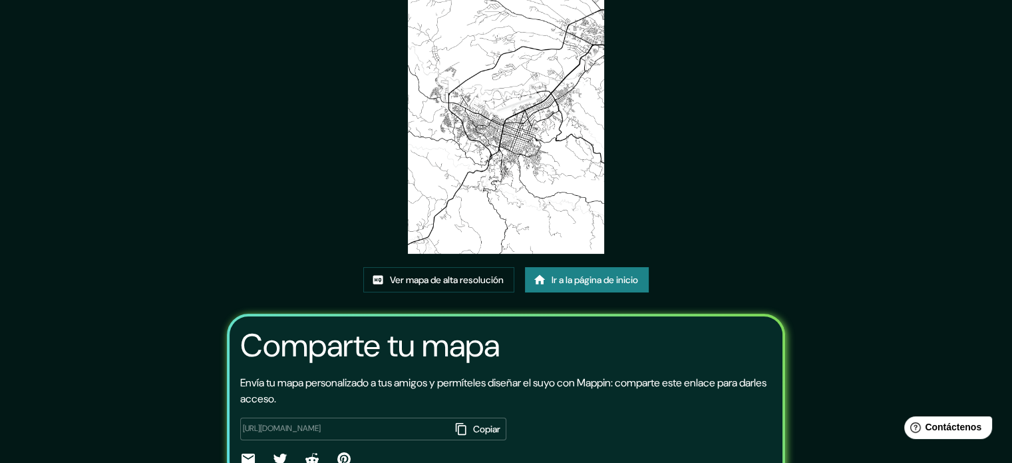
scroll to position [149, 0]
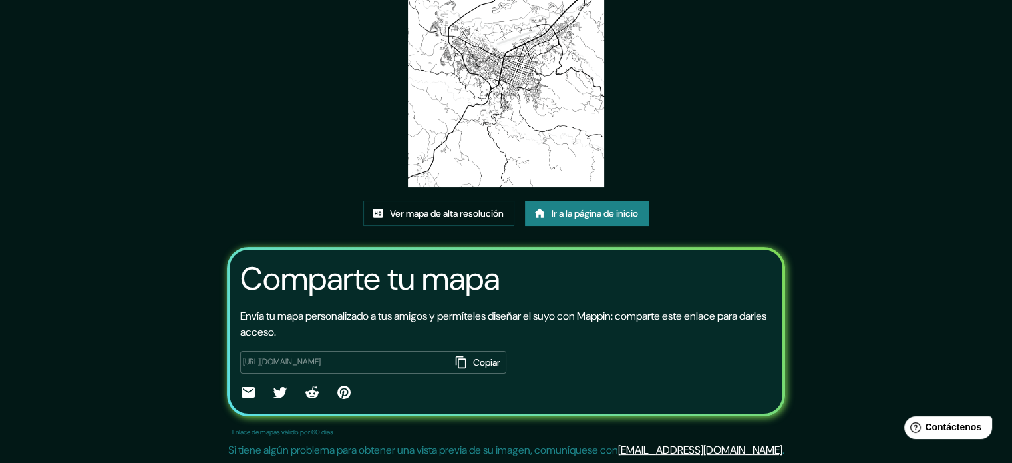
click at [473, 359] on font "Copiar" at bounding box center [486, 362] width 27 height 12
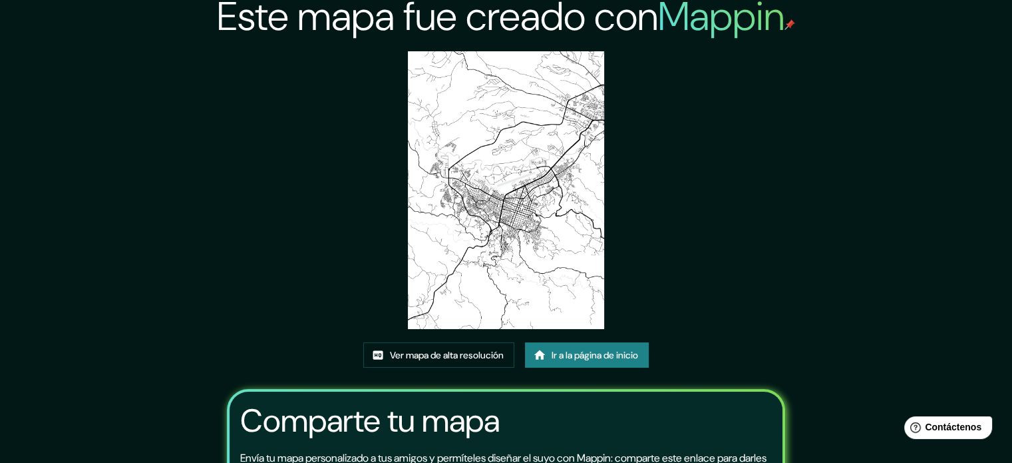
scroll to position [0, 0]
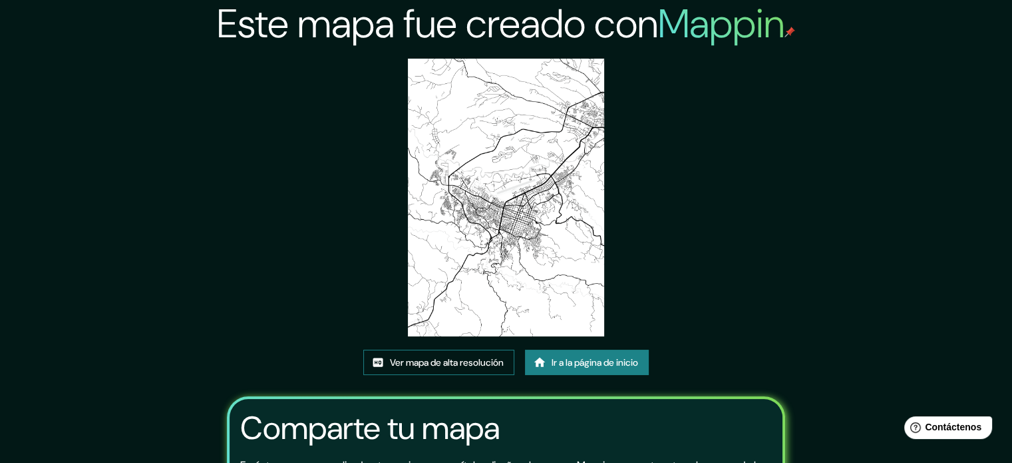
click at [470, 352] on link "Ver mapa de alta resolución" at bounding box center [438, 361] width 151 height 25
click at [587, 369] on font "Ir a la página de inicio" at bounding box center [595, 361] width 87 height 17
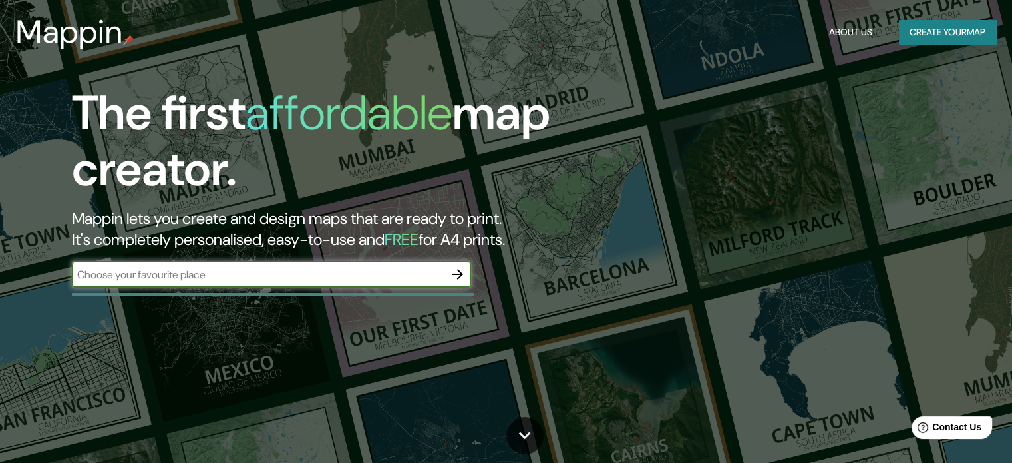
click at [459, 276] on icon "button" at bounding box center [458, 274] width 16 height 16
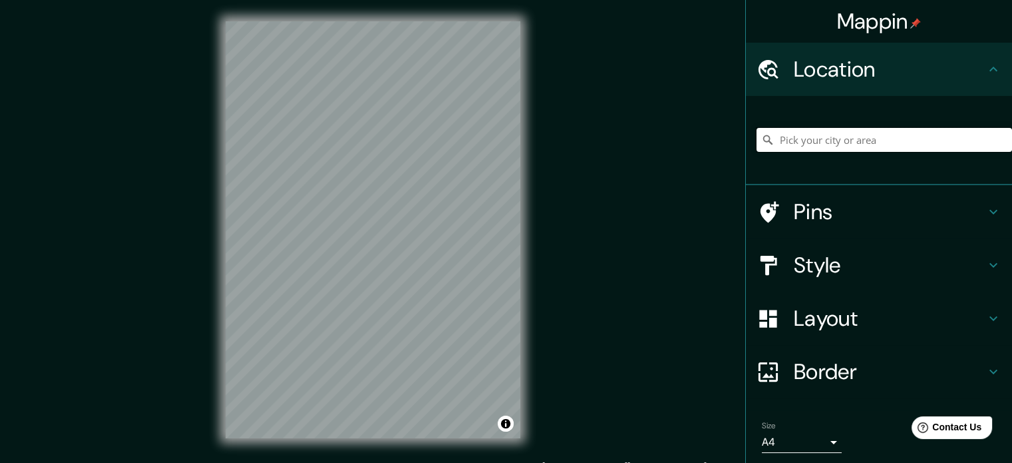
click at [793, 143] on input "Pick your city or area" at bounding box center [885, 140] width 256 height 24
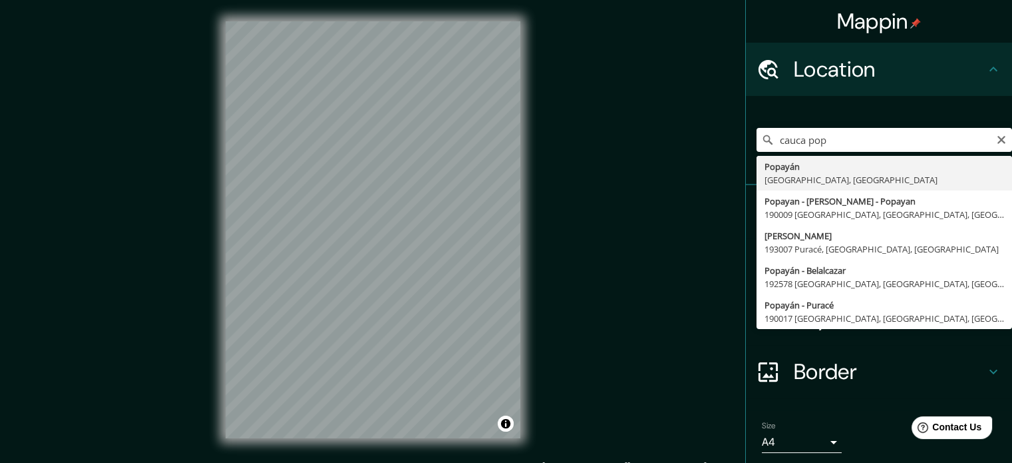
type input "Popayán, [GEOGRAPHIC_DATA], [GEOGRAPHIC_DATA]"
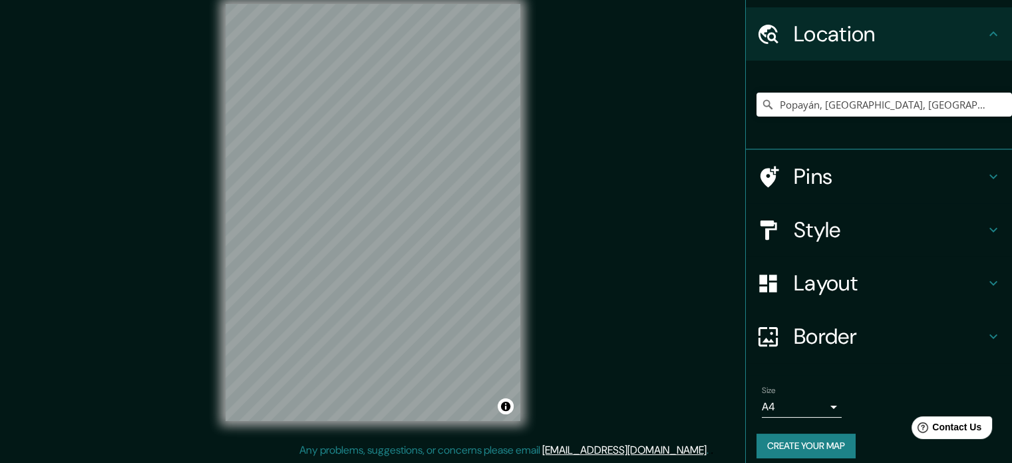
scroll to position [45, 0]
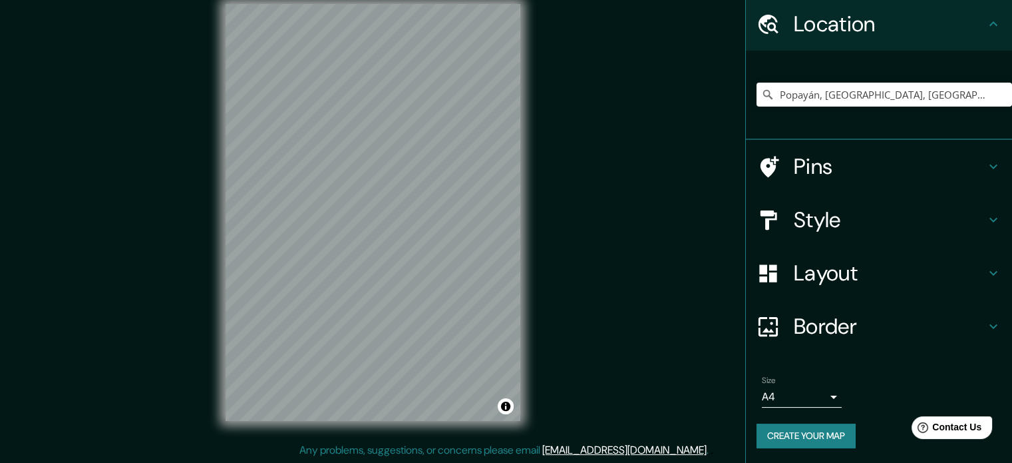
click at [809, 439] on button "Create your map" at bounding box center [806, 435] width 99 height 25
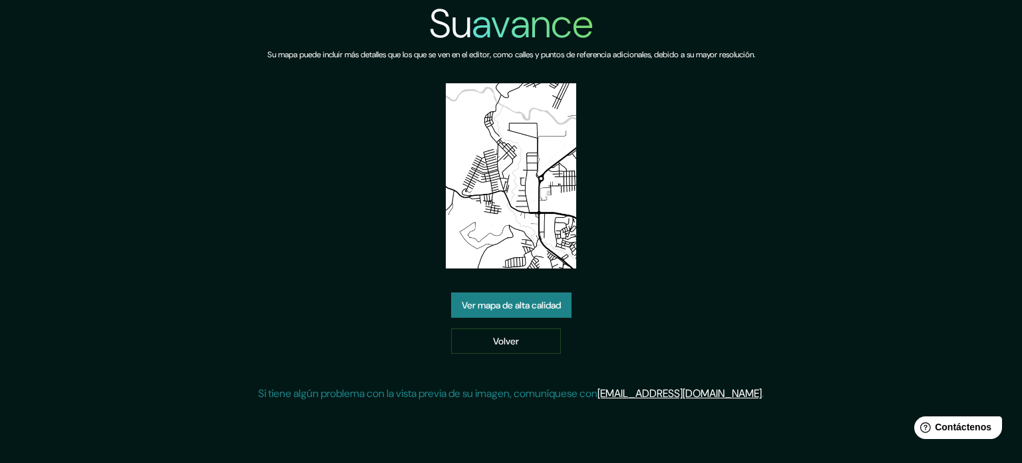
drag, startPoint x: 751, startPoint y: 220, endPoint x: 726, endPoint y: 247, distance: 37.7
click at [751, 220] on div "Su avance Su mapa puede incluir más detalles que los que se ven en el editor, c…" at bounding box center [511, 206] width 506 height 412
drag, startPoint x: 497, startPoint y: 296, endPoint x: 486, endPoint y: 300, distance: 12.0
click at [486, 300] on font "Ver mapa de alta calidad" at bounding box center [511, 305] width 99 height 12
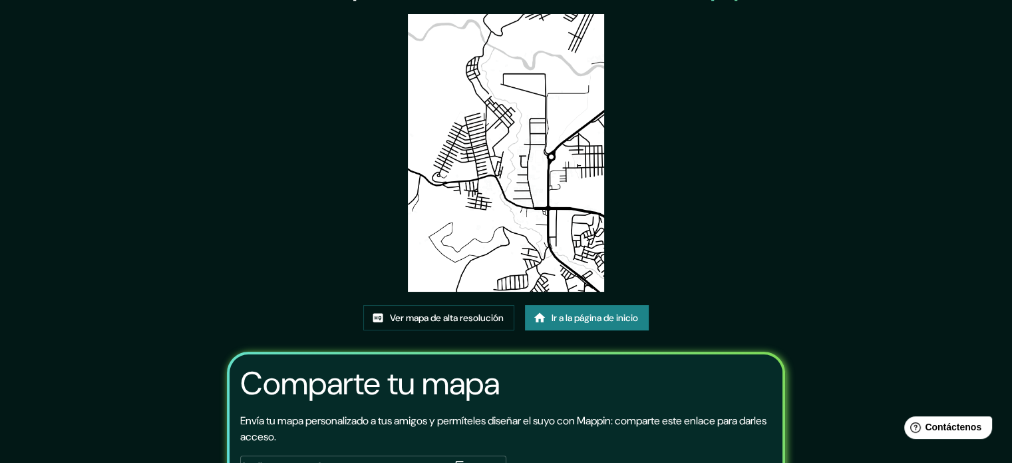
scroll to position [149, 0]
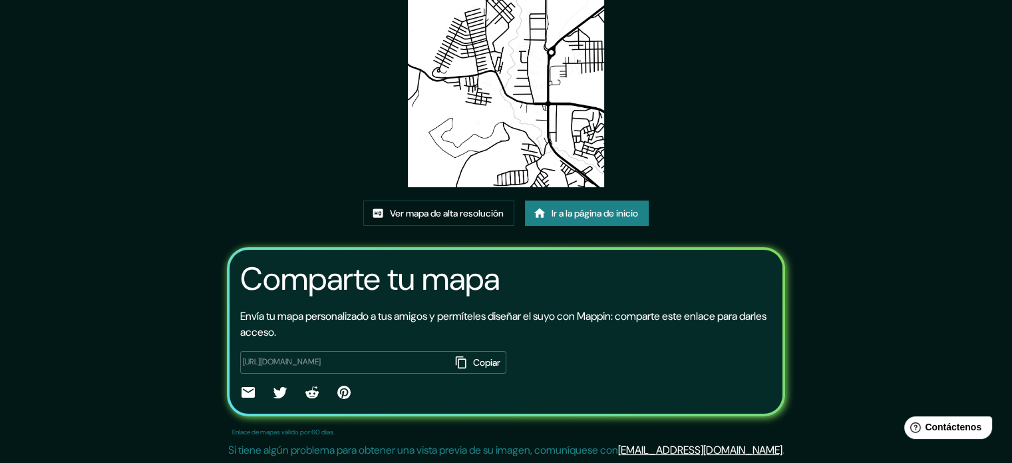
click at [473, 361] on font "Copiar" at bounding box center [486, 362] width 27 height 12
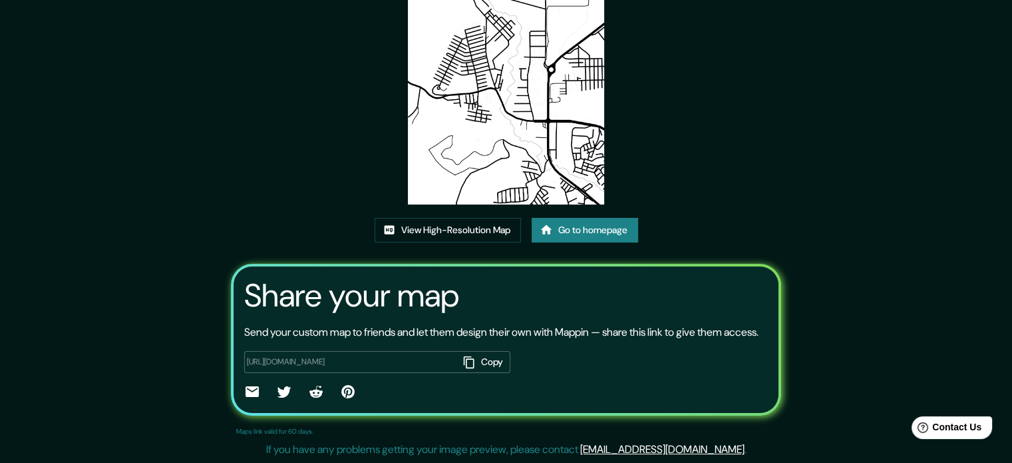
scroll to position [147, 0]
